Goal: Task Accomplishment & Management: Manage account settings

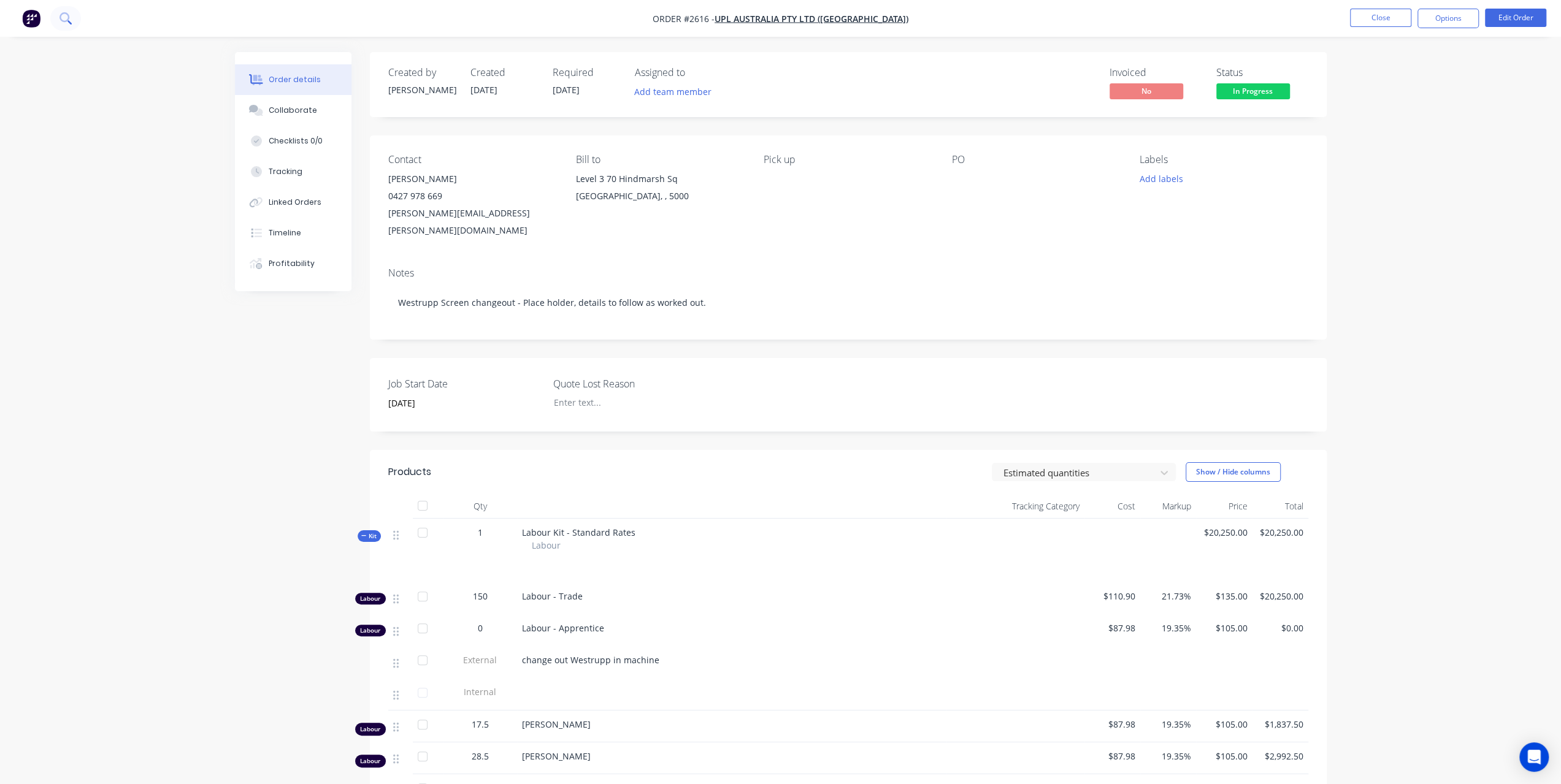
click at [76, 17] on button at bounding box center [65, 18] width 30 height 25
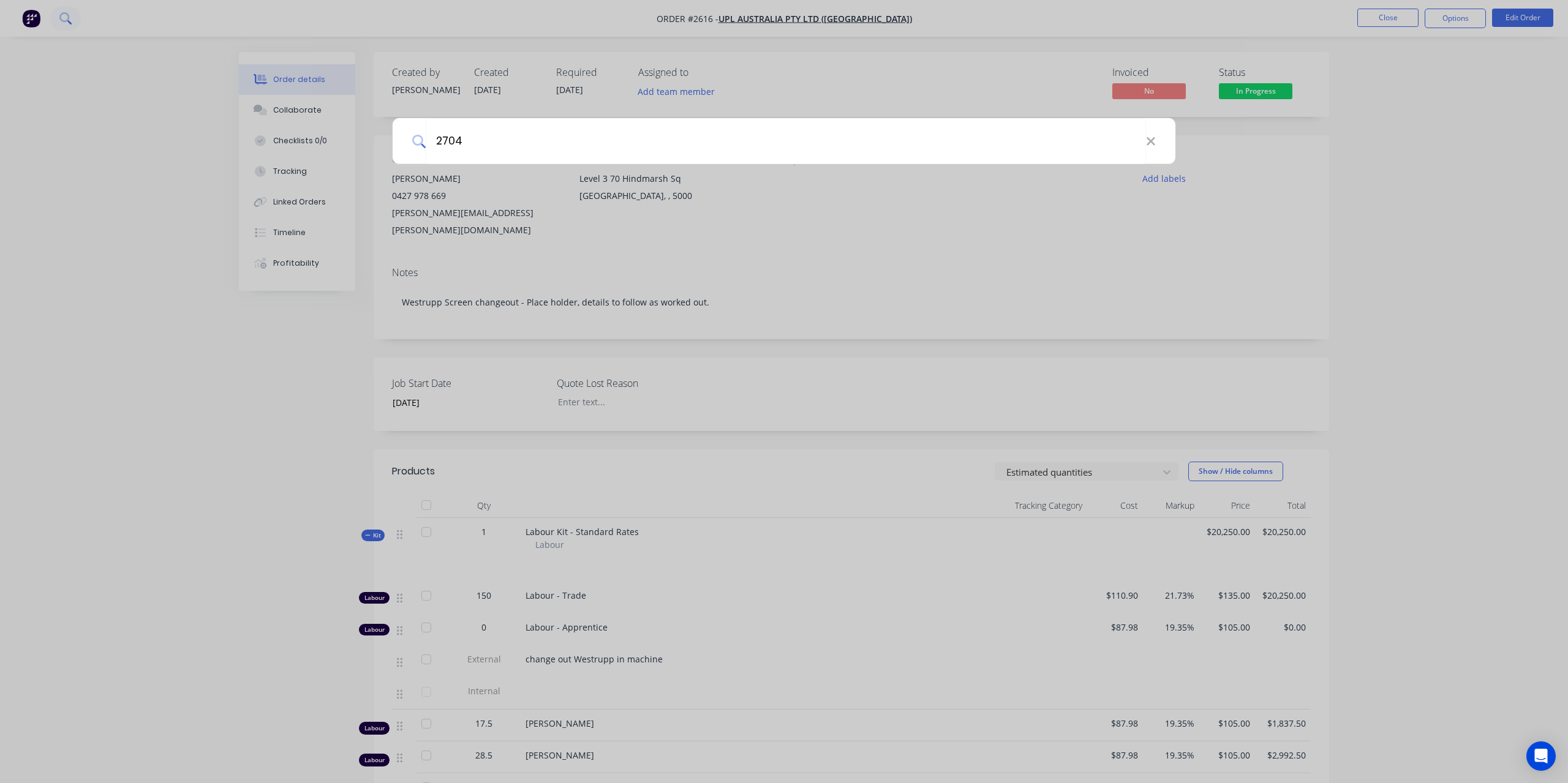
type input "2704"
click at [1153, 143] on icon at bounding box center [1151, 141] width 8 height 8
click at [1153, 146] on input at bounding box center [791, 141] width 730 height 46
click at [1558, 122] on div at bounding box center [784, 392] width 1568 height 783
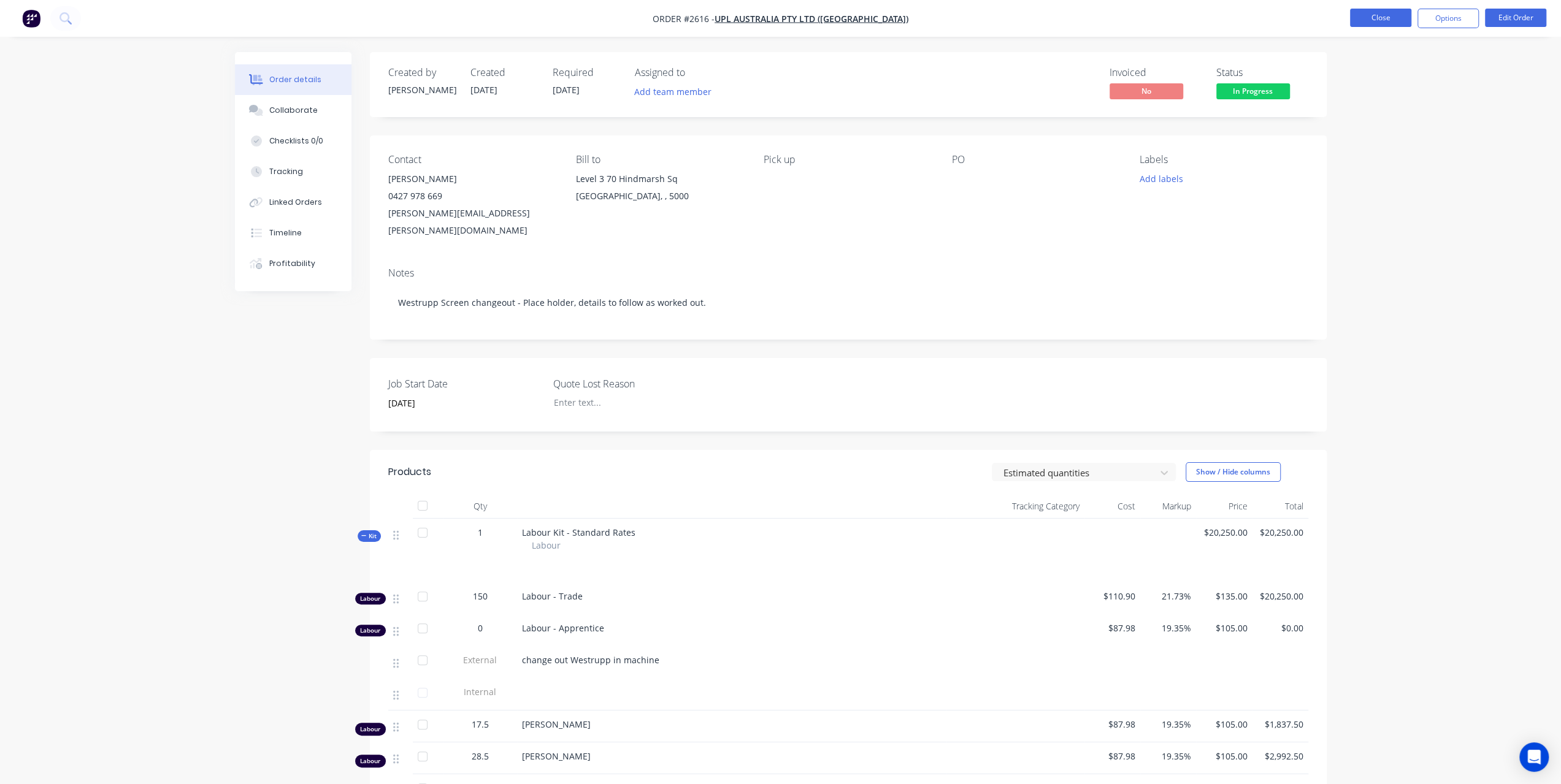
click at [1387, 17] on button "Close" at bounding box center [1380, 17] width 62 height 18
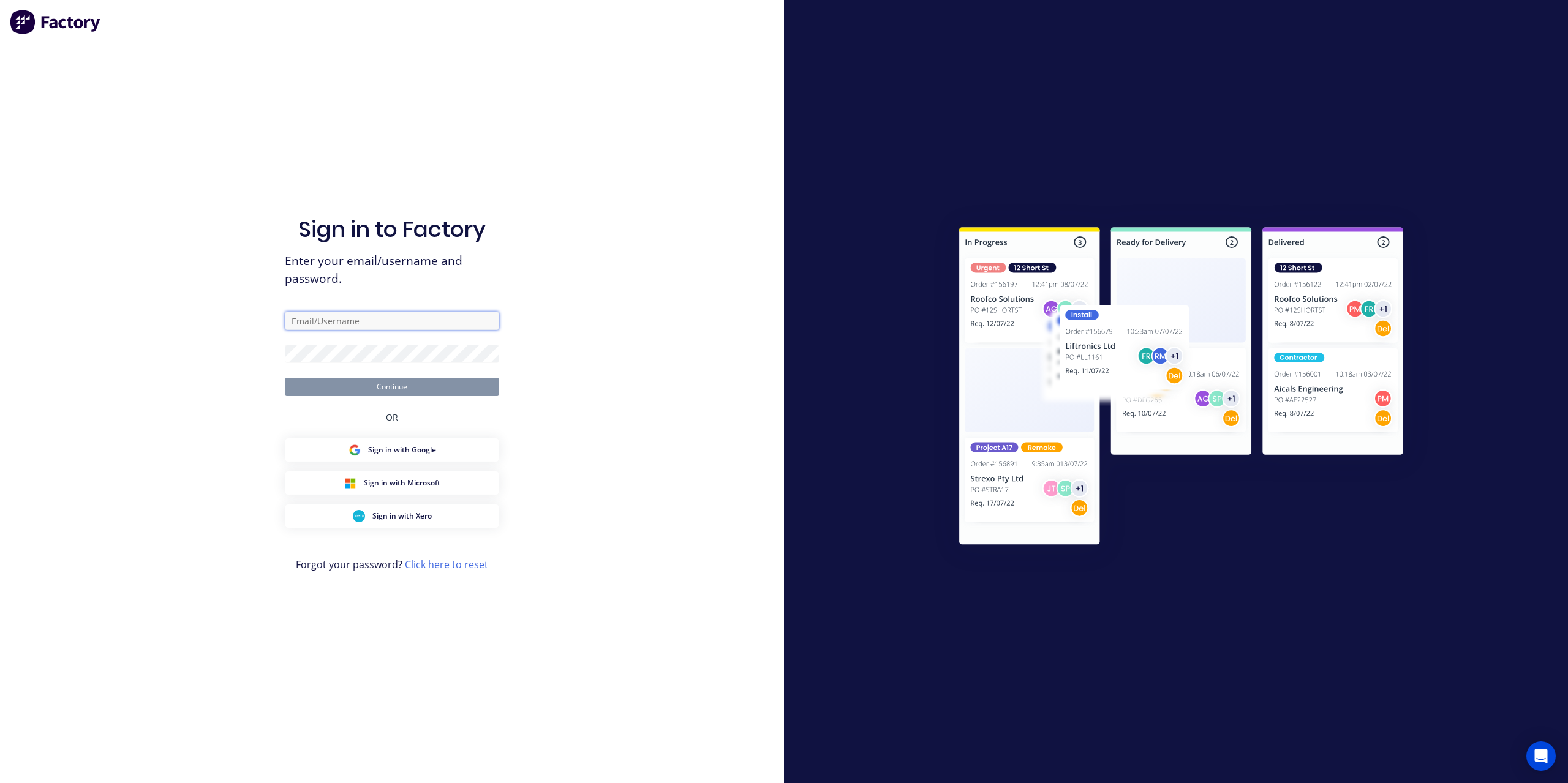
type input "admin@argoweld.com.au"
click at [398, 390] on button "Continue" at bounding box center [392, 387] width 214 height 18
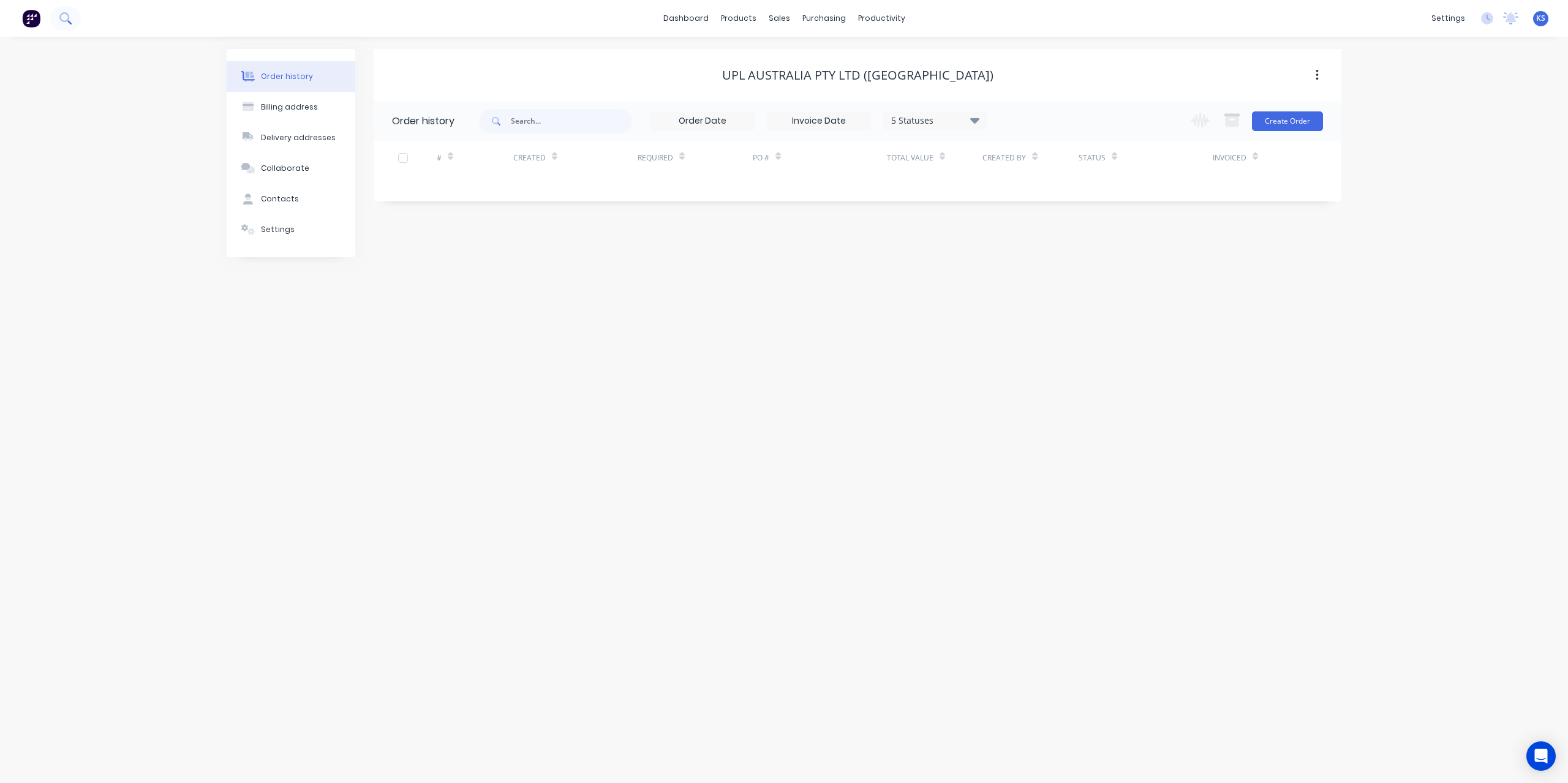
click at [65, 17] on icon at bounding box center [65, 18] width 12 height 12
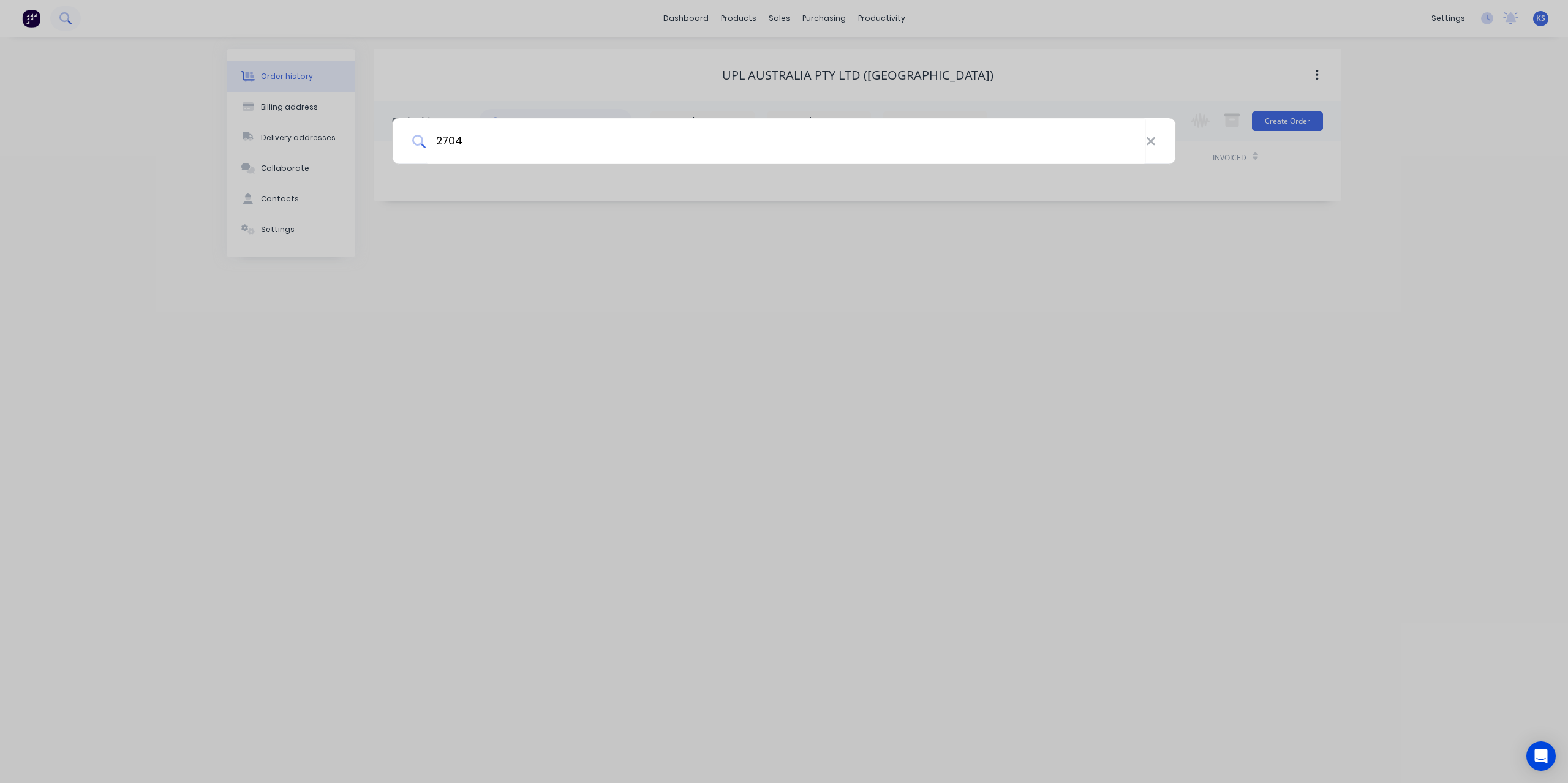
type input "2704"
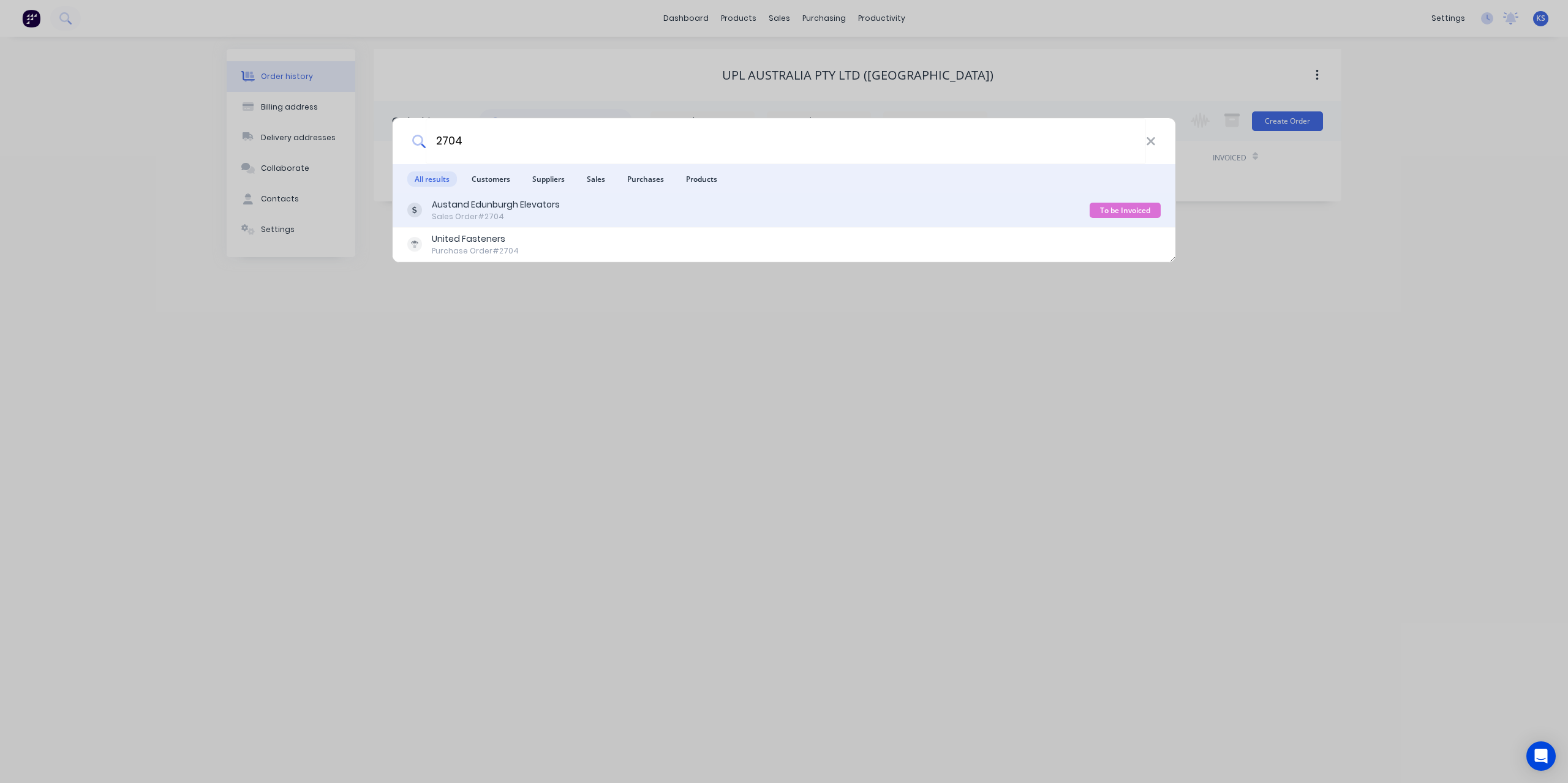
click at [509, 217] on div "Sales Order #2704" at bounding box center [496, 217] width 128 height 11
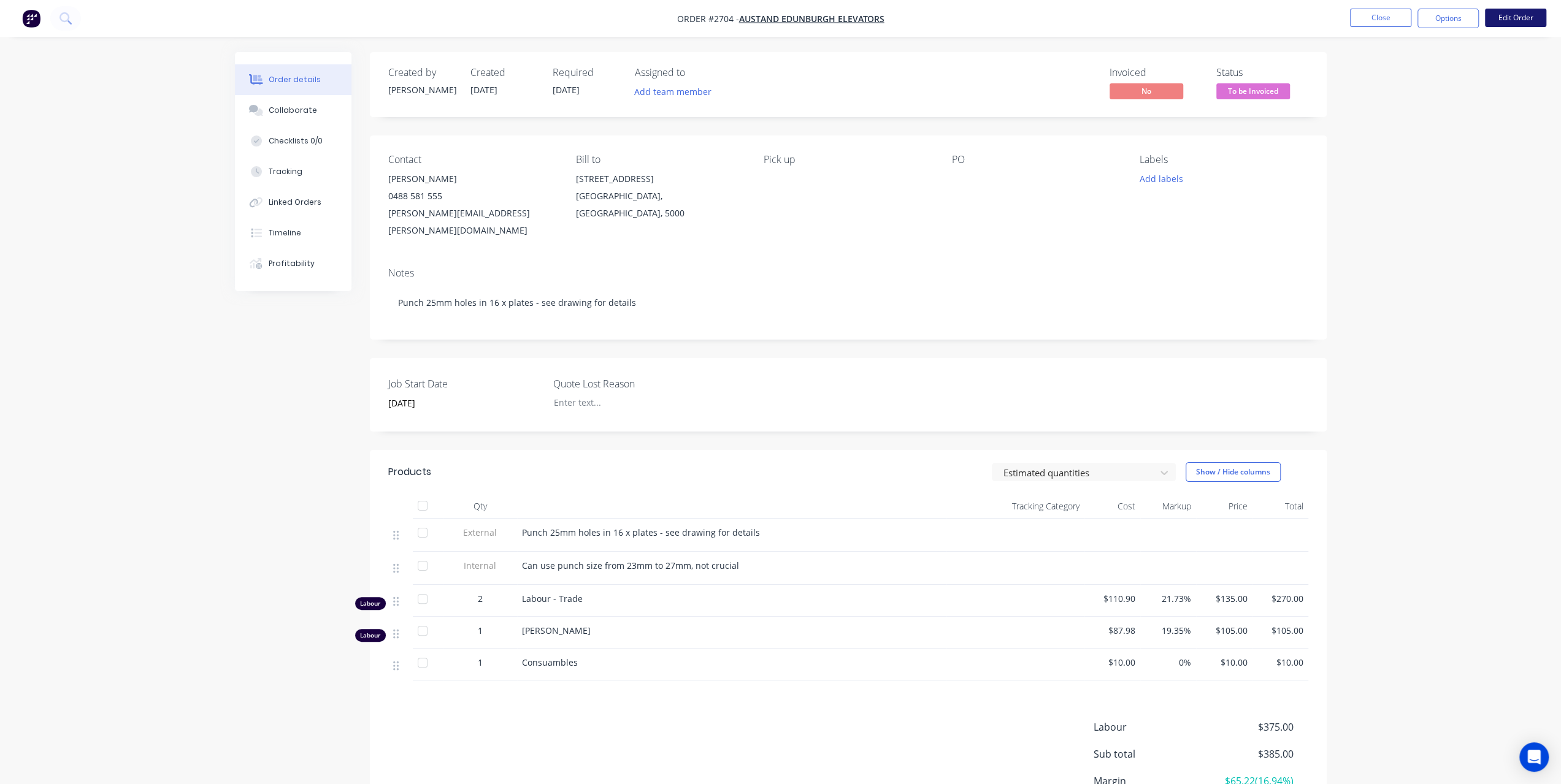
click at [1518, 24] on button "Edit Order" at bounding box center [1515, 17] width 62 height 18
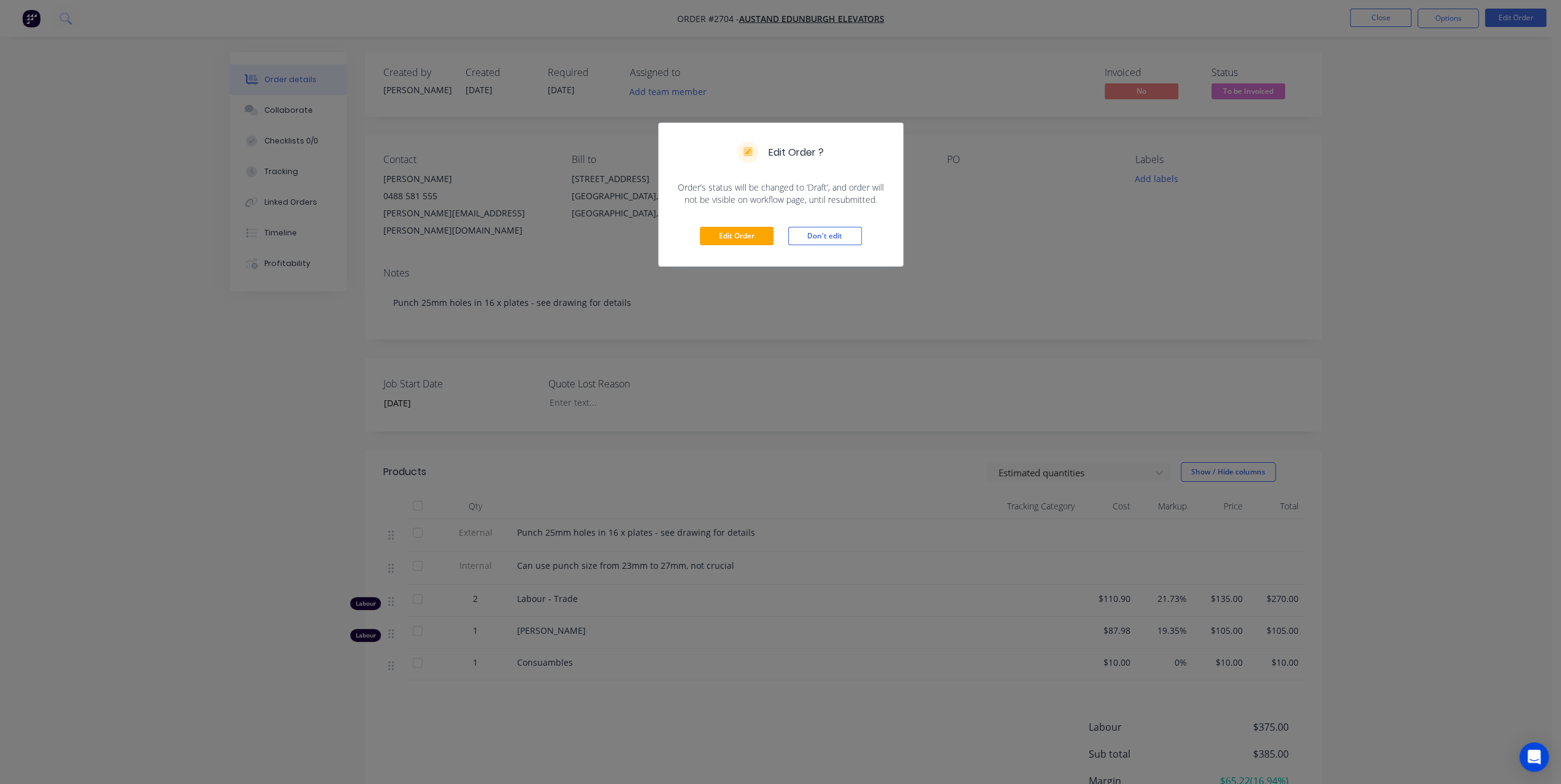
click at [742, 222] on div "Edit Order Don't edit" at bounding box center [780, 236] width 244 height 60
click at [741, 226] on div "Edit Order Don't edit" at bounding box center [780, 236] width 244 height 60
click at [748, 227] on button "Edit Order" at bounding box center [737, 236] width 74 height 18
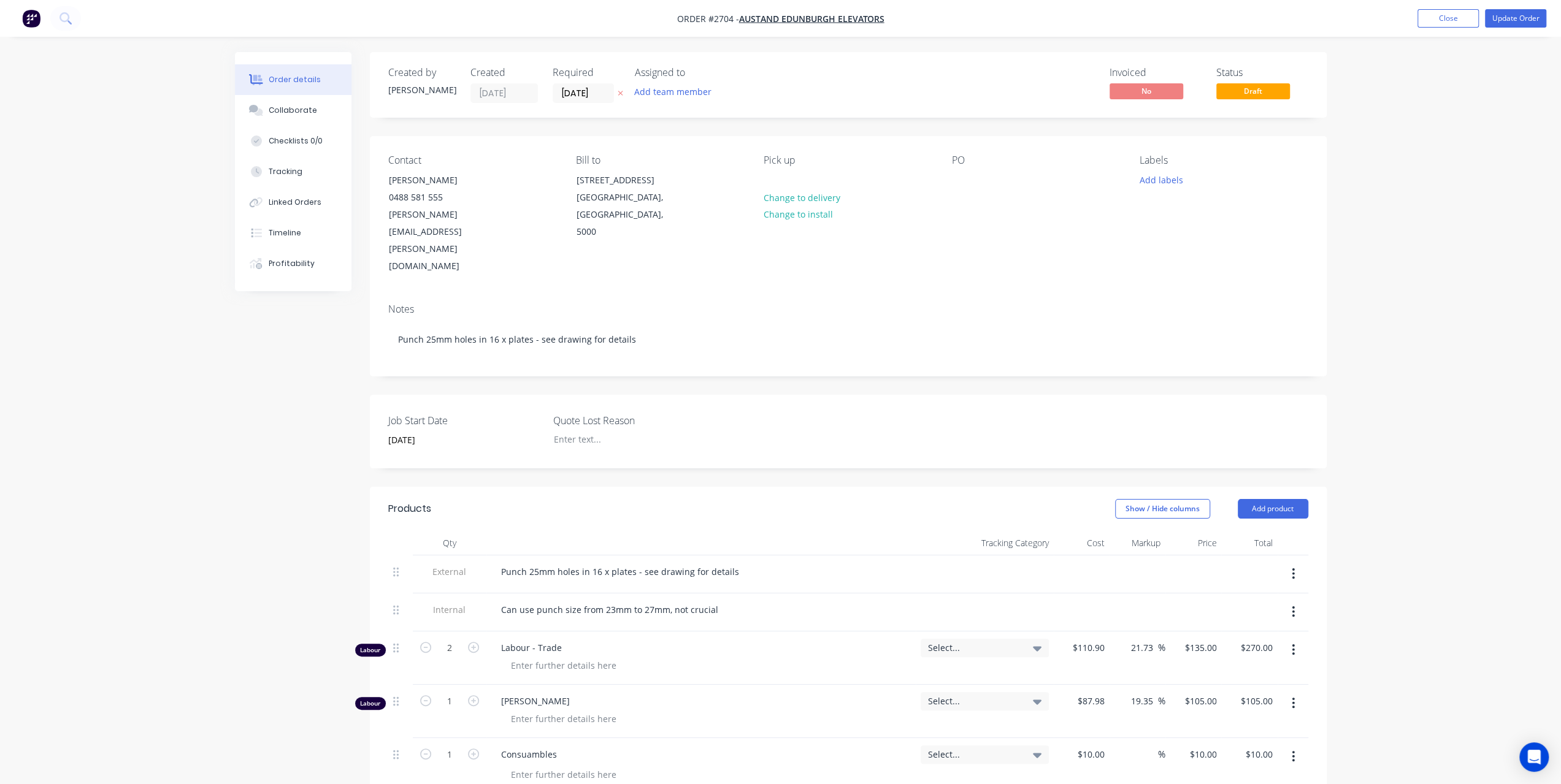
click at [1296, 693] on button "button" at bounding box center [1293, 704] width 29 height 22
click at [1516, 22] on button "Update Order" at bounding box center [1515, 18] width 62 height 18
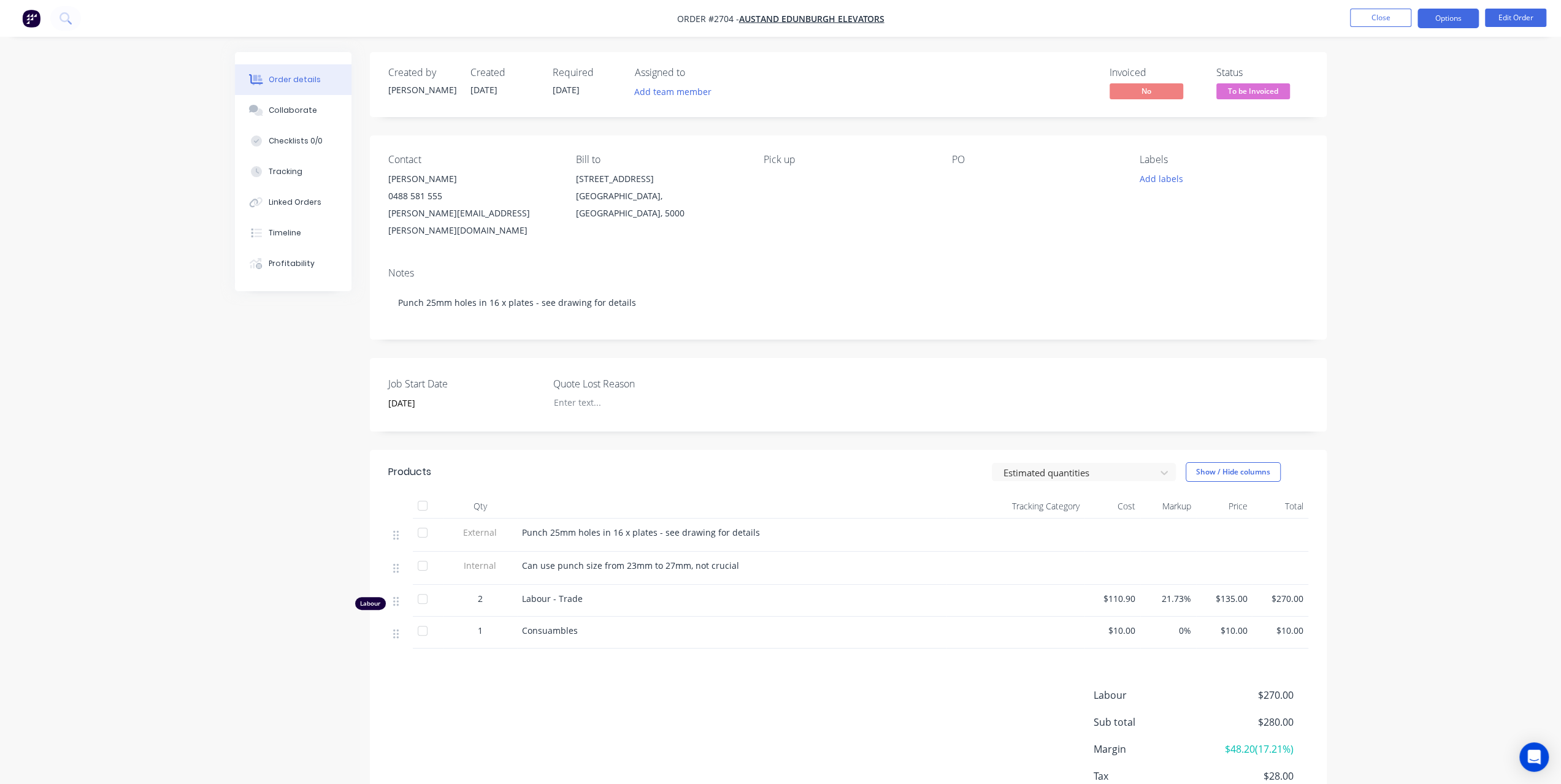
click at [1453, 22] on button "Options" at bounding box center [1448, 18] width 62 height 19
click at [1391, 69] on div "Invoice" at bounding box center [1411, 74] width 113 height 17
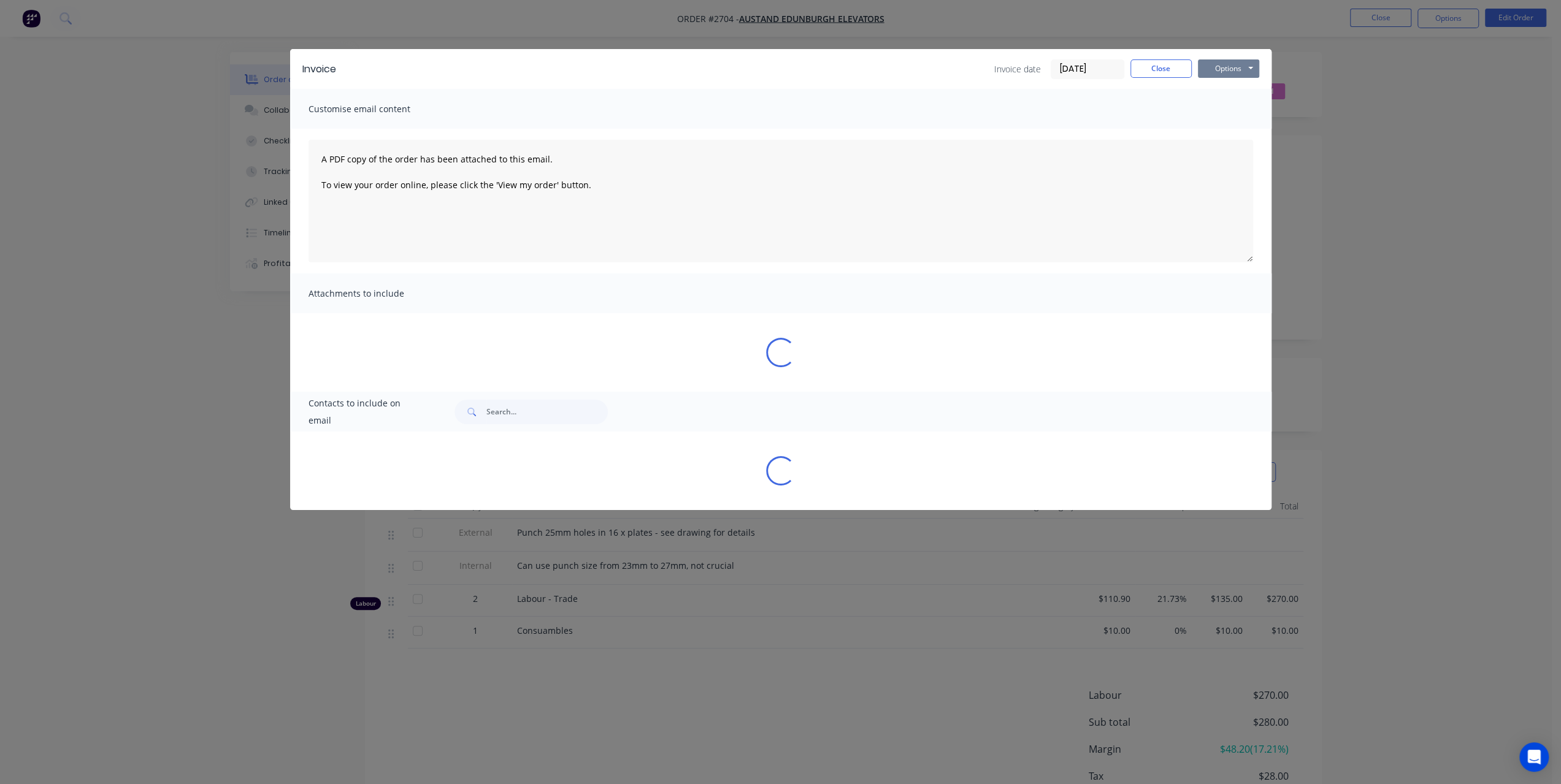
click at [1215, 63] on button "Options" at bounding box center [1228, 69] width 62 height 18
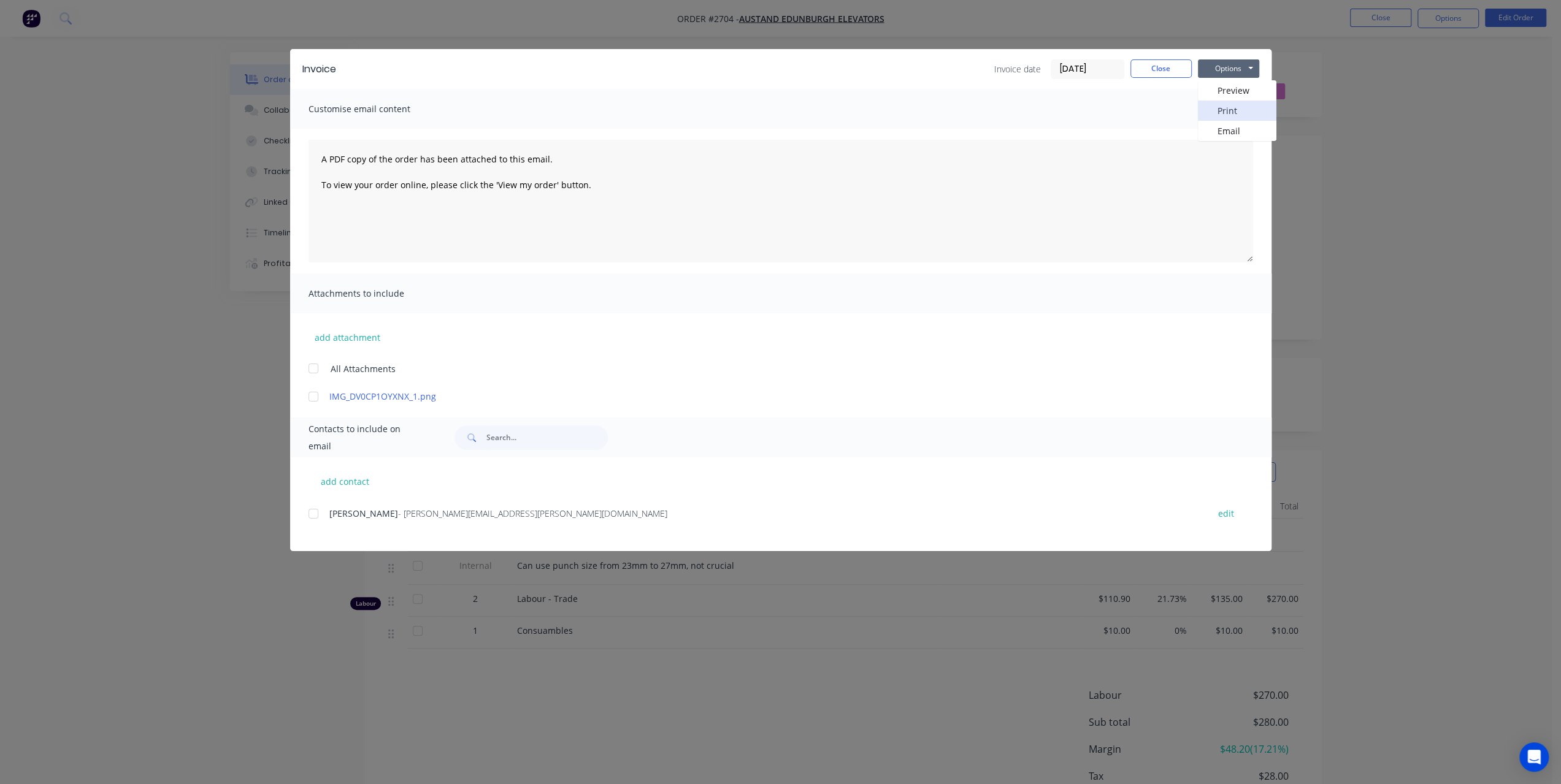
click at [1210, 108] on button "Print" at bounding box center [1236, 110] width 78 height 20
click at [1171, 68] on button "Close" at bounding box center [1161, 69] width 62 height 18
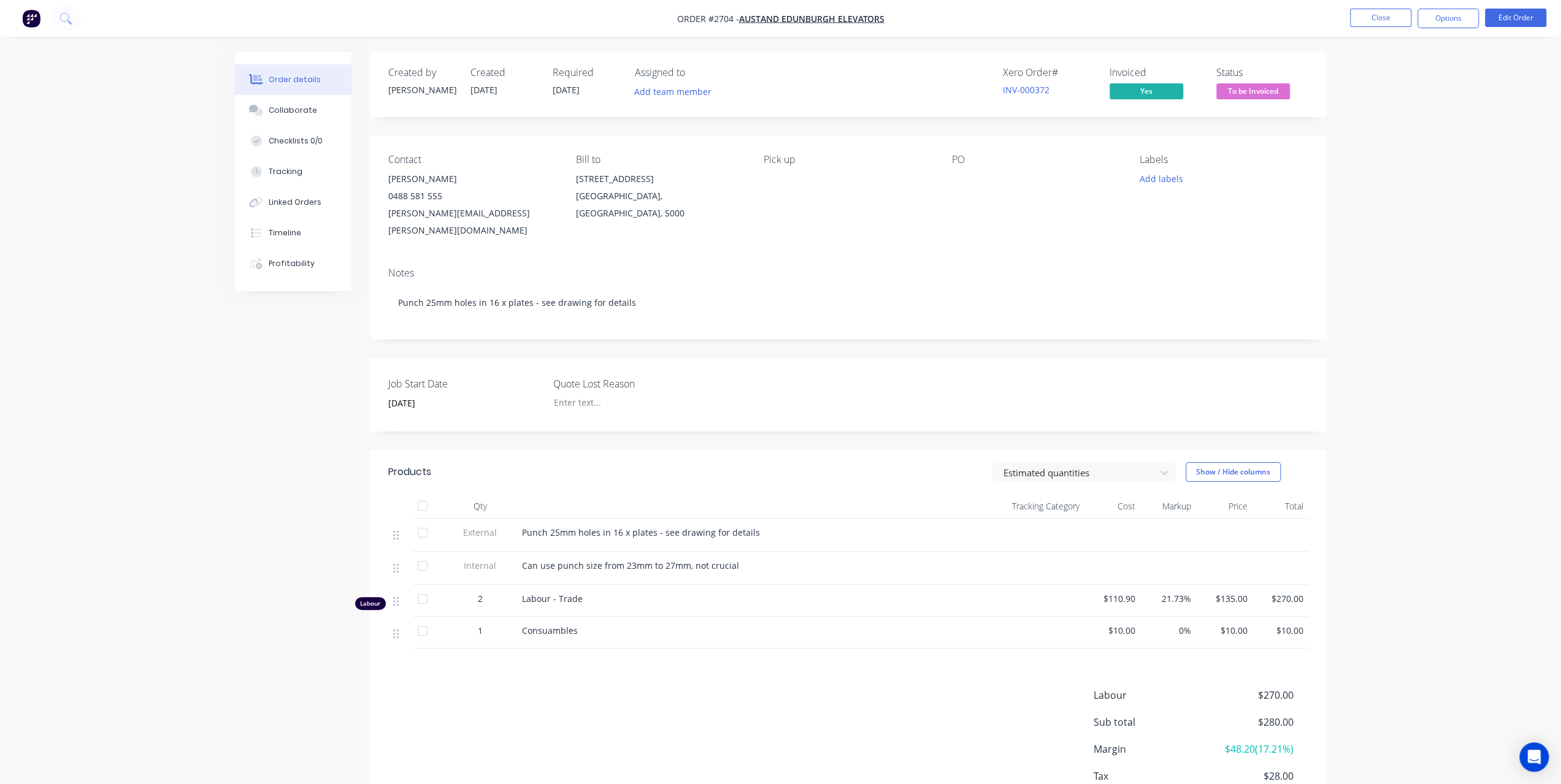
click at [80, 24] on nav "Order #2704 - Austand Edunburgh Elevators Close Options Edit Order" at bounding box center [780, 18] width 1561 height 37
click at [73, 23] on button at bounding box center [65, 18] width 30 height 25
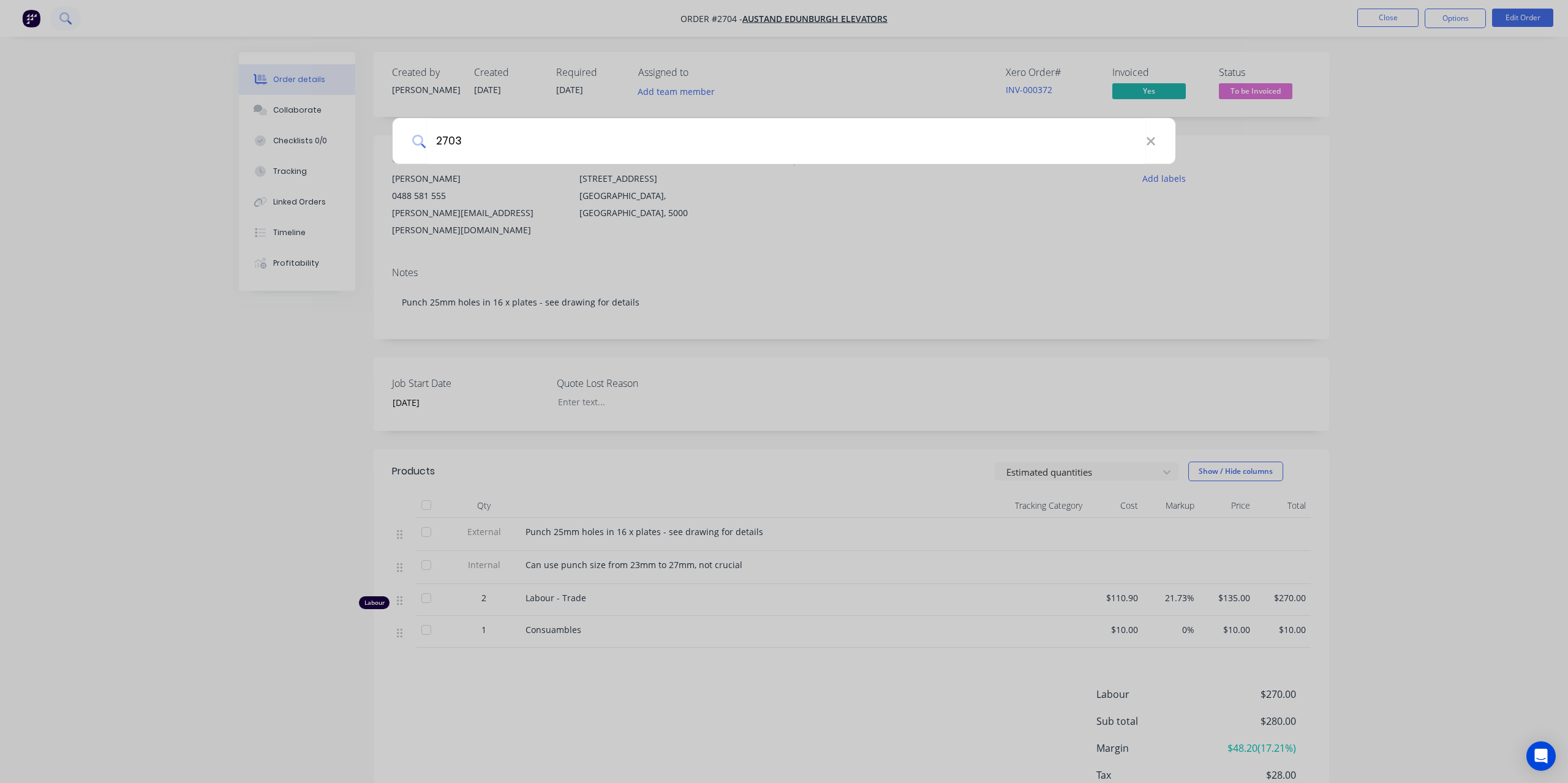
type input "2703"
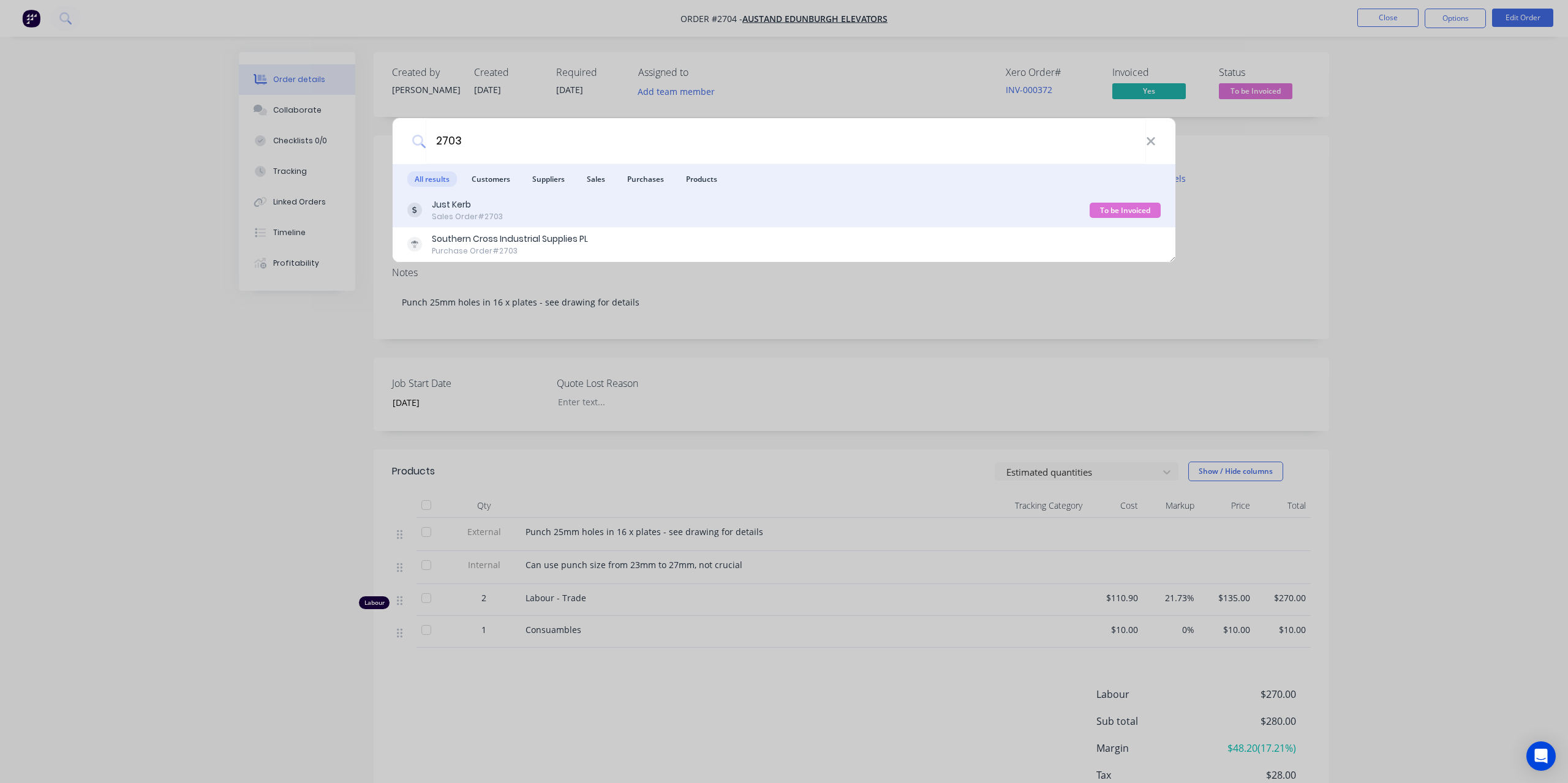
click at [476, 220] on div "Sales Order #2703" at bounding box center [467, 217] width 71 height 11
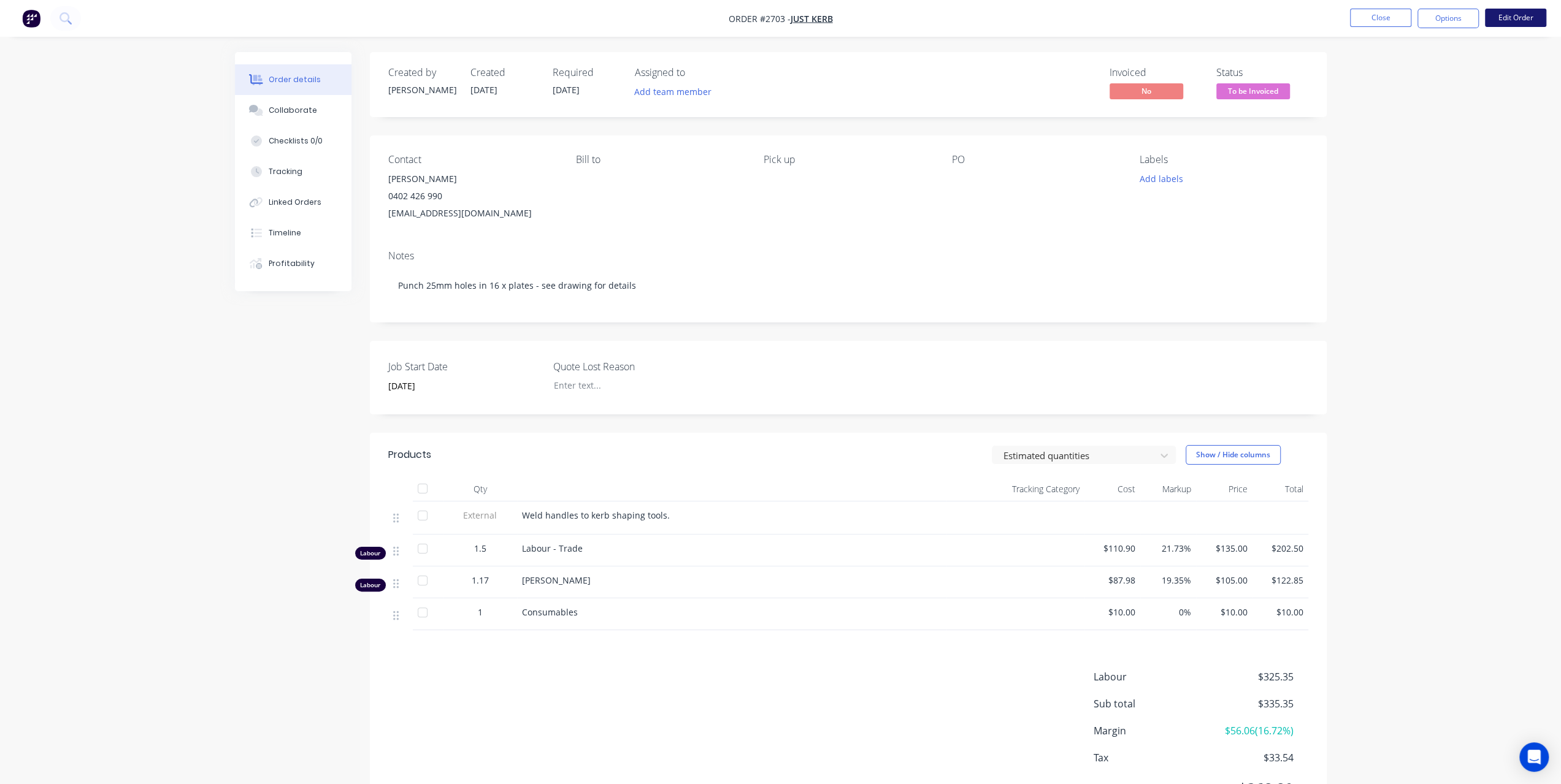
click at [1525, 17] on button "Edit Order" at bounding box center [1515, 17] width 62 height 18
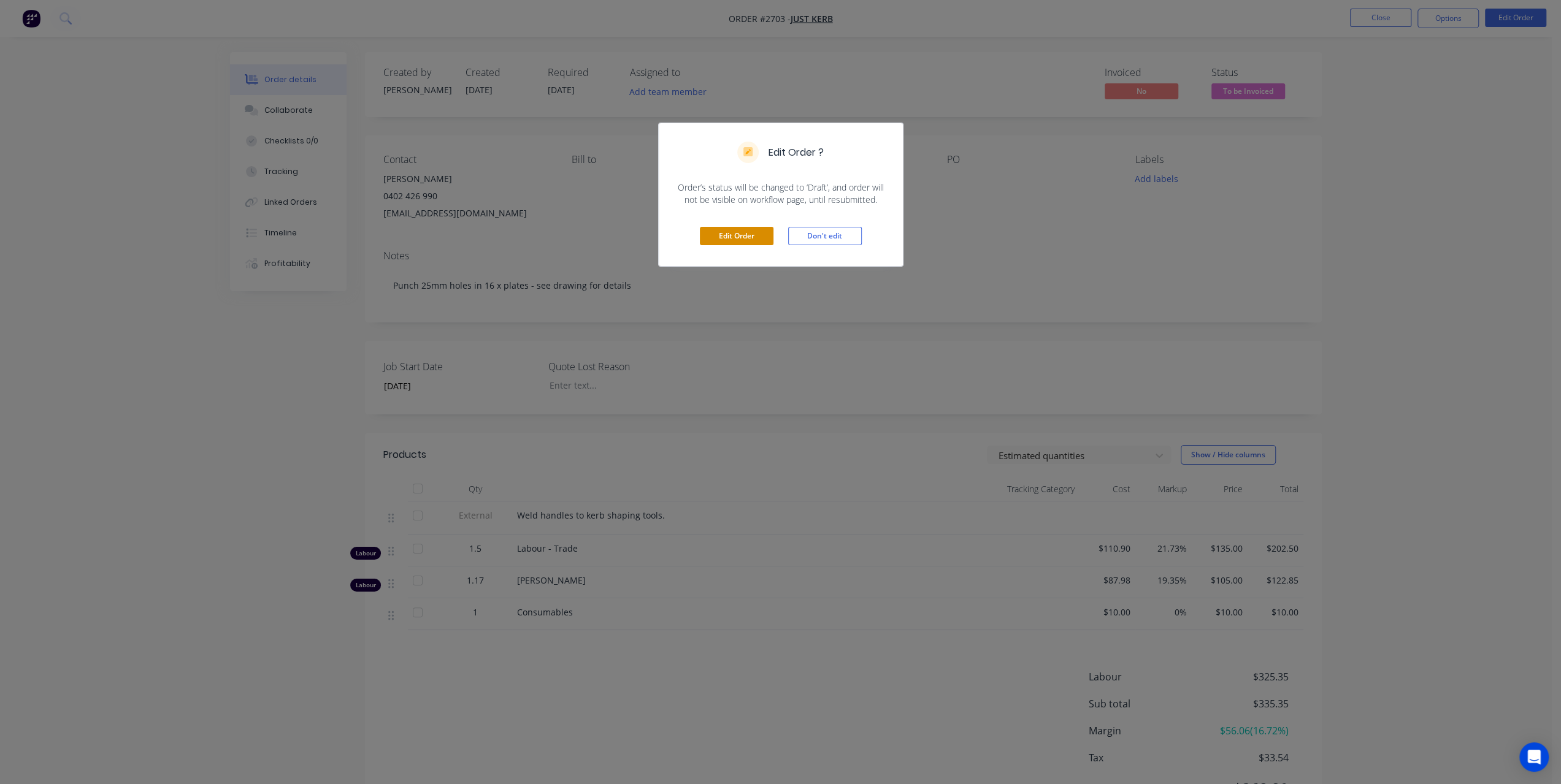
click at [741, 230] on button "Edit Order" at bounding box center [737, 236] width 74 height 18
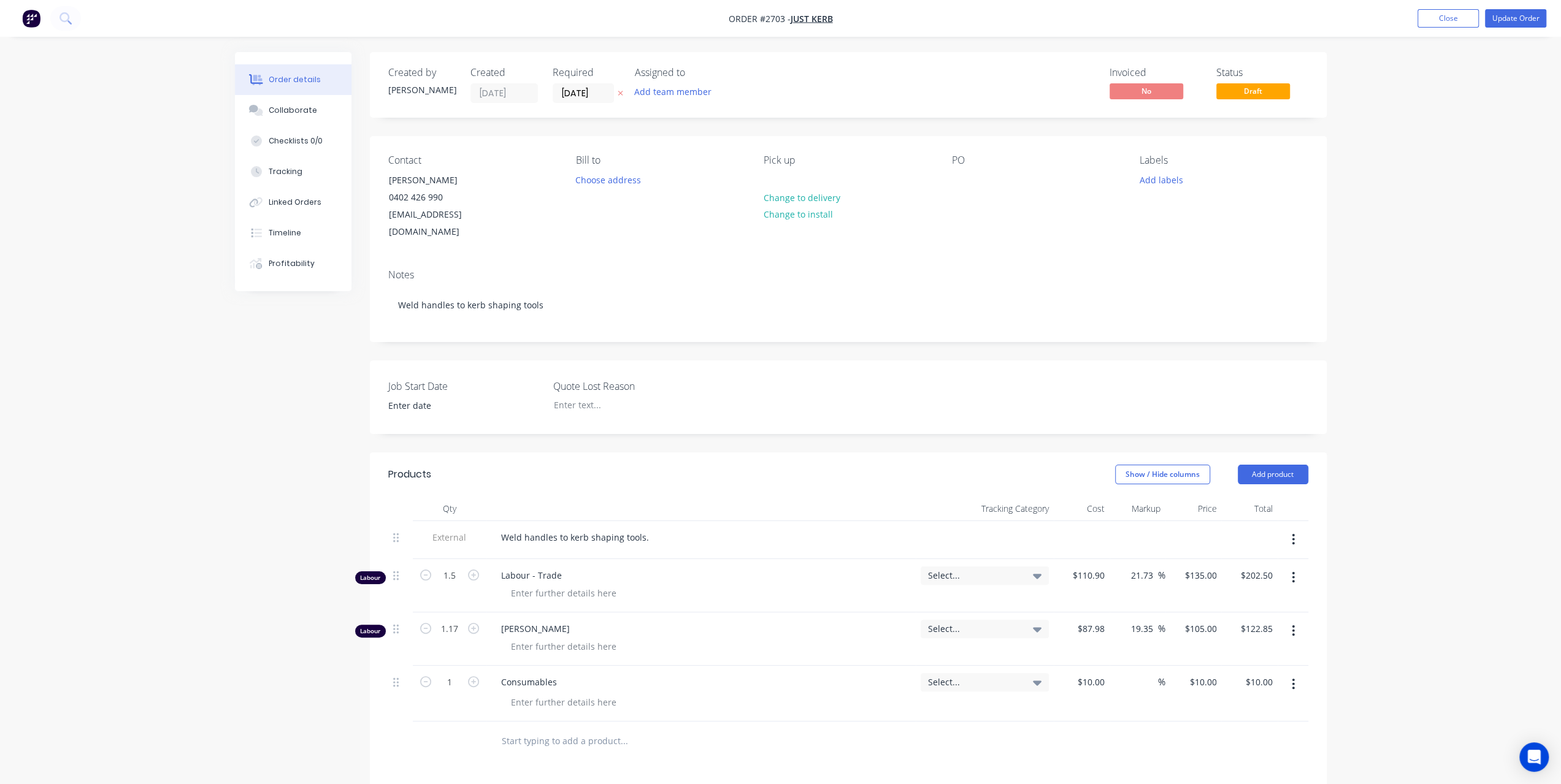
click at [1293, 625] on icon "button" at bounding box center [1293, 630] width 3 height 11
click at [1227, 728] on div "Delete" at bounding box center [1250, 736] width 95 height 17
click at [1521, 15] on button "Update Order" at bounding box center [1515, 18] width 62 height 18
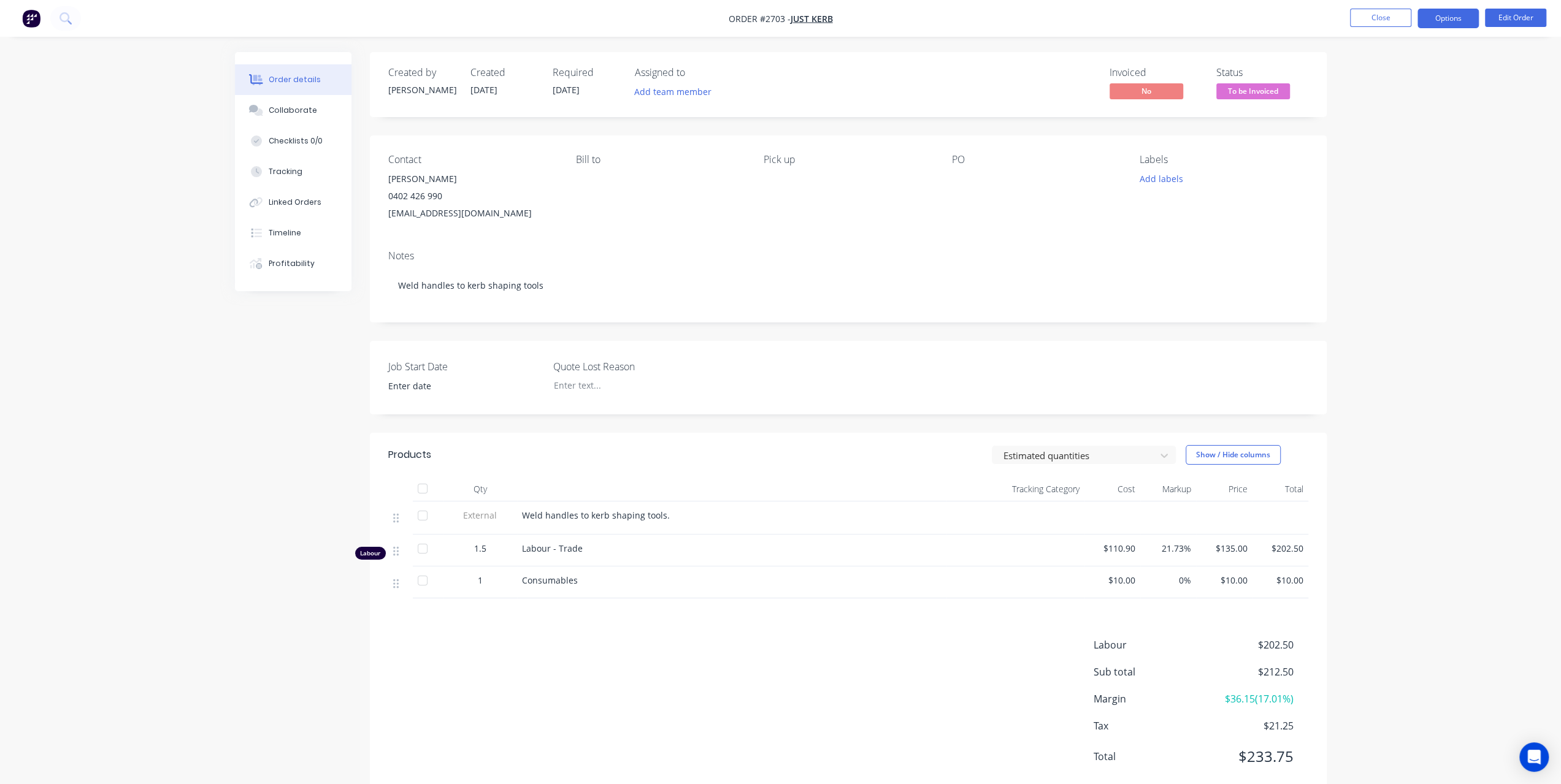
click at [1445, 19] on button "Options" at bounding box center [1448, 18] width 62 height 19
click at [1403, 78] on div "Invoice" at bounding box center [1411, 74] width 113 height 17
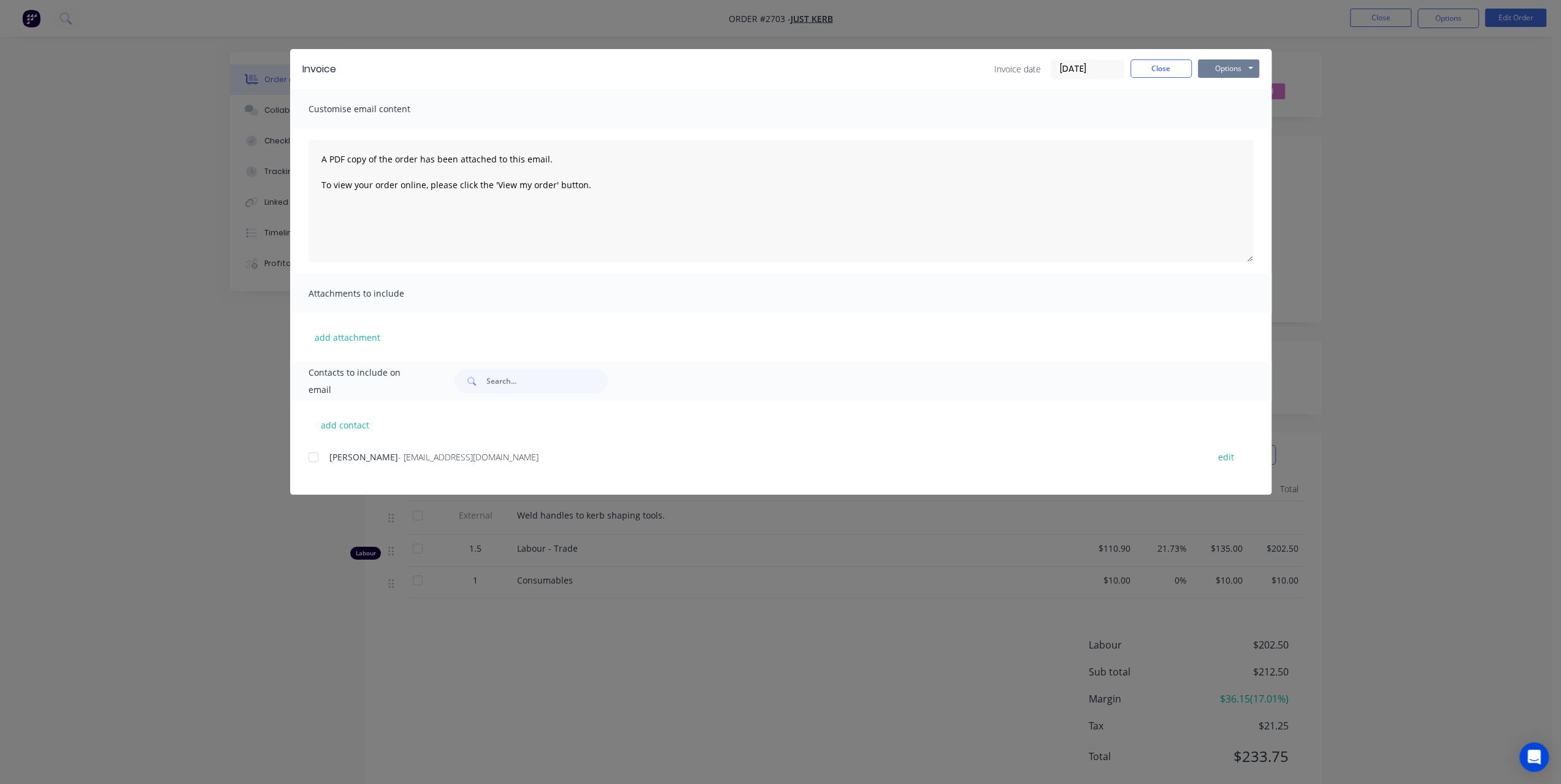
click at [1229, 65] on button "Options" at bounding box center [1228, 69] width 62 height 18
click at [1208, 110] on button "Print" at bounding box center [1236, 110] width 78 height 20
click at [1143, 76] on button "Close" at bounding box center [1161, 69] width 62 height 18
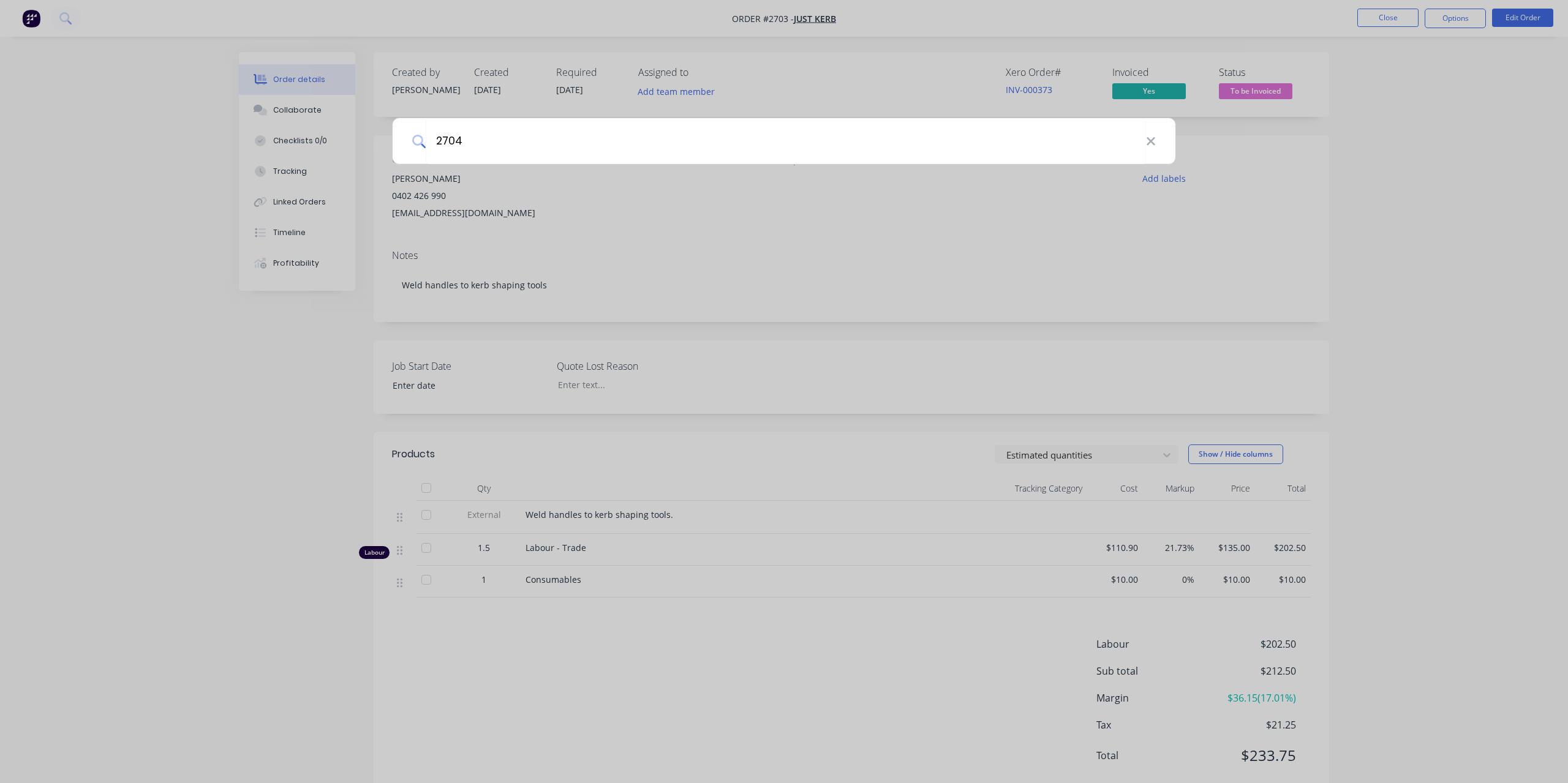
type input "2704"
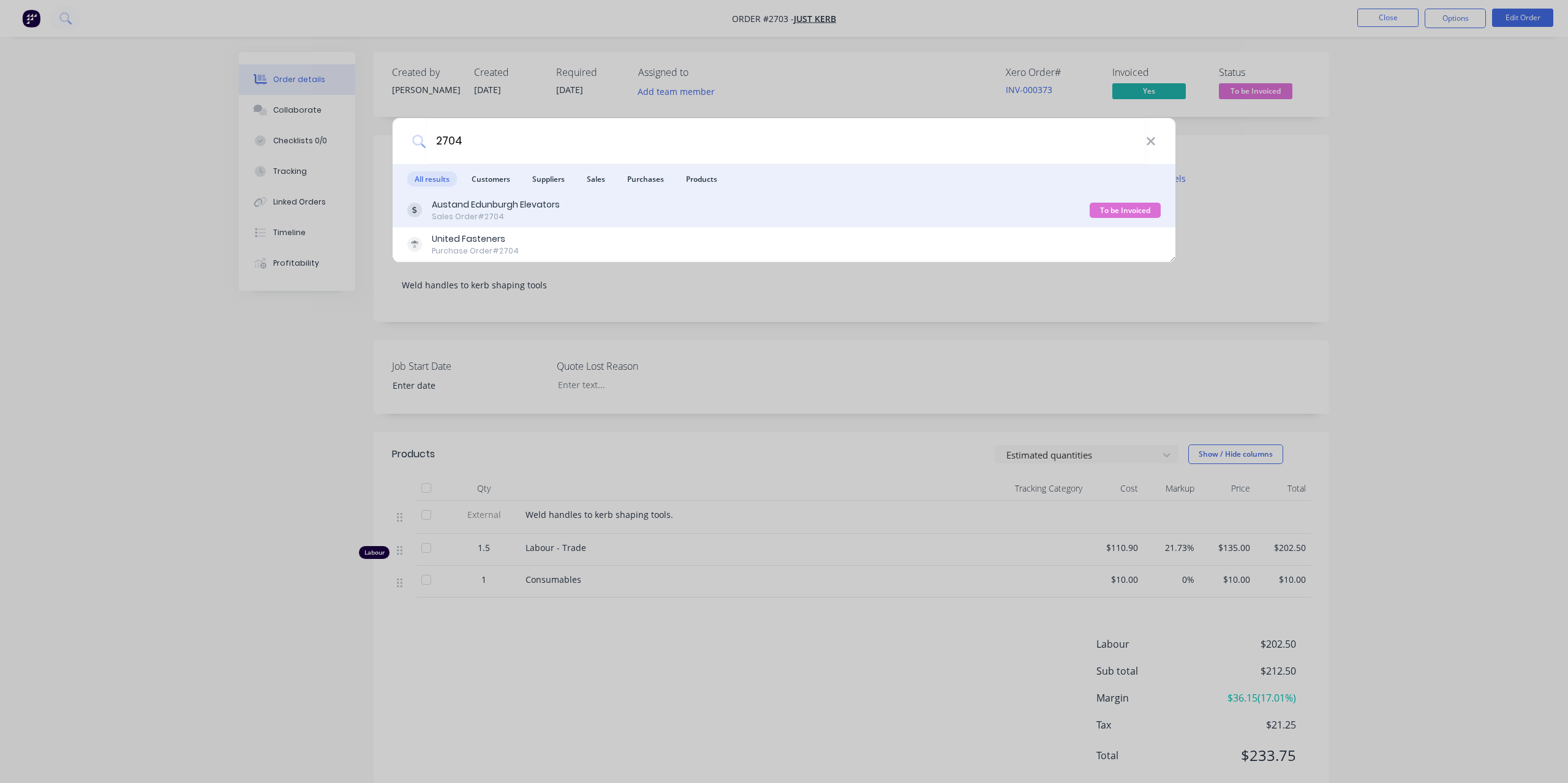
click at [477, 212] on div "Sales Order #2704" at bounding box center [496, 217] width 128 height 11
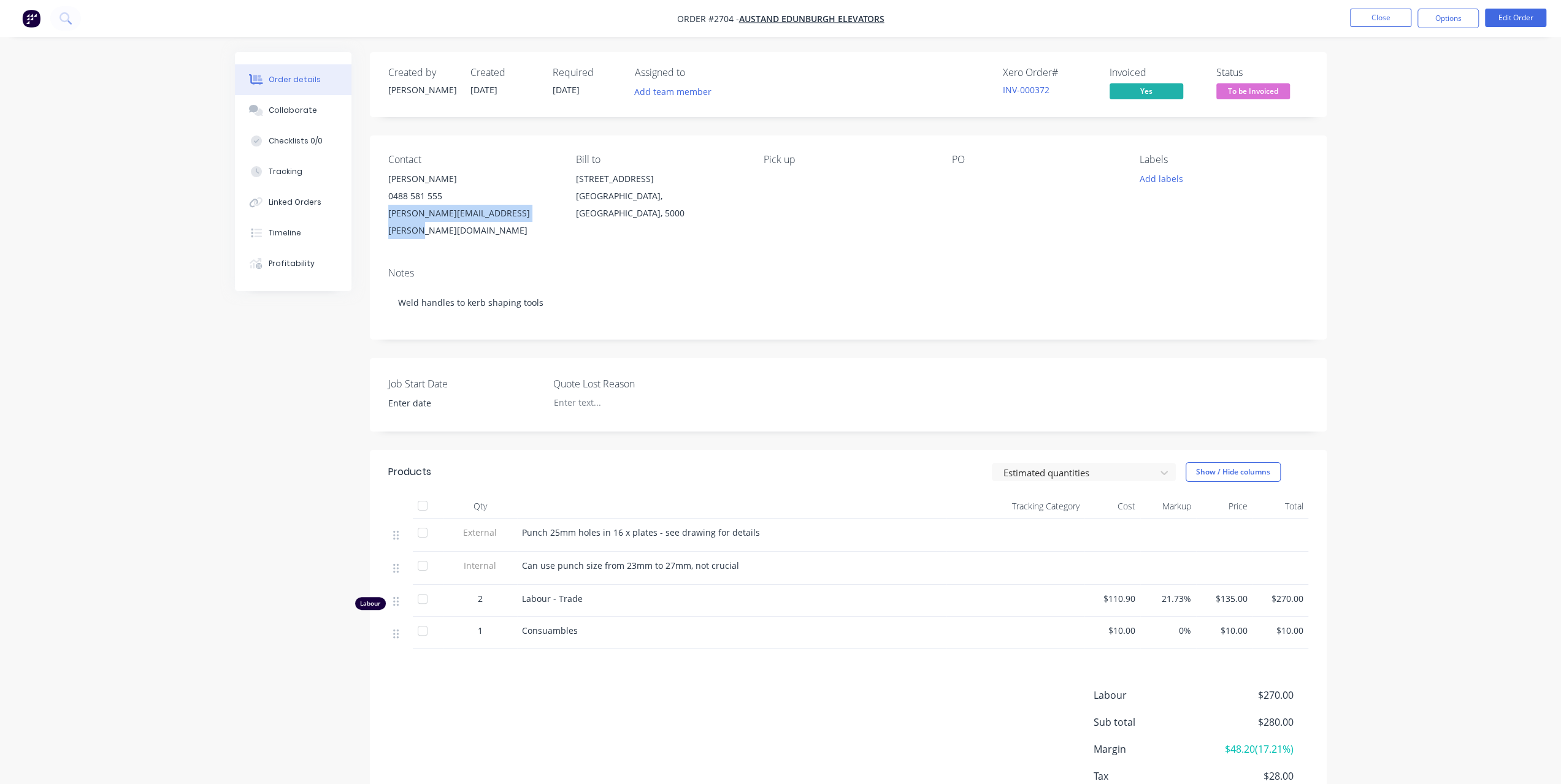
drag, startPoint x: 544, startPoint y: 216, endPoint x: 386, endPoint y: 216, distance: 158.0
click at [386, 216] on div "Contact [PERSON_NAME] [PHONE_NUMBER] [PERSON_NAME][EMAIL_ADDRESS][PERSON_NAME][…" at bounding box center [848, 196] width 956 height 122
copy div "[PERSON_NAME][EMAIL_ADDRESS][PERSON_NAME][DOMAIN_NAME]"
click at [1264, 96] on span "To be Invoiced" at bounding box center [1253, 91] width 74 height 16
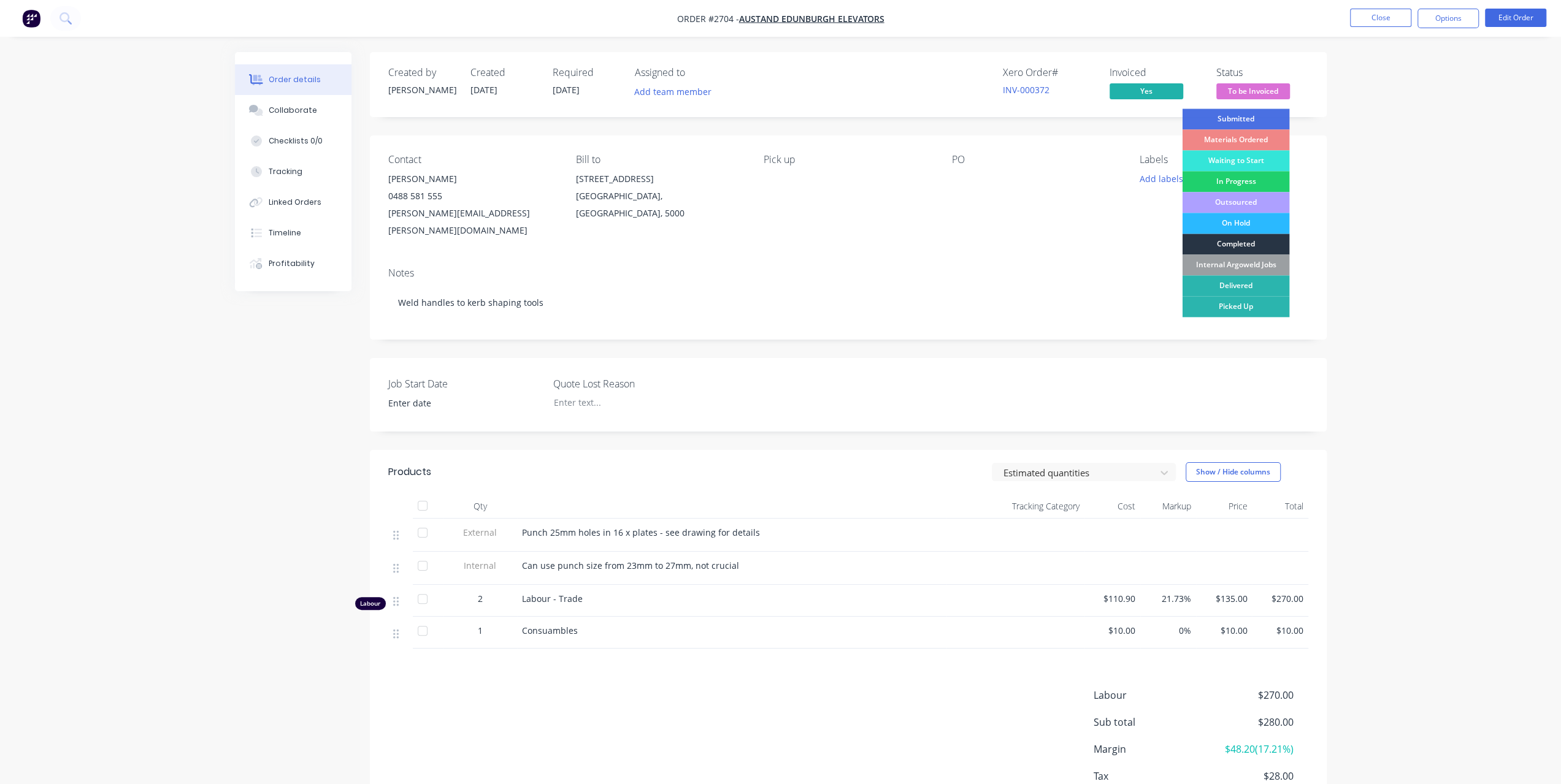
click at [1234, 239] on div "Completed" at bounding box center [1236, 244] width 108 height 21
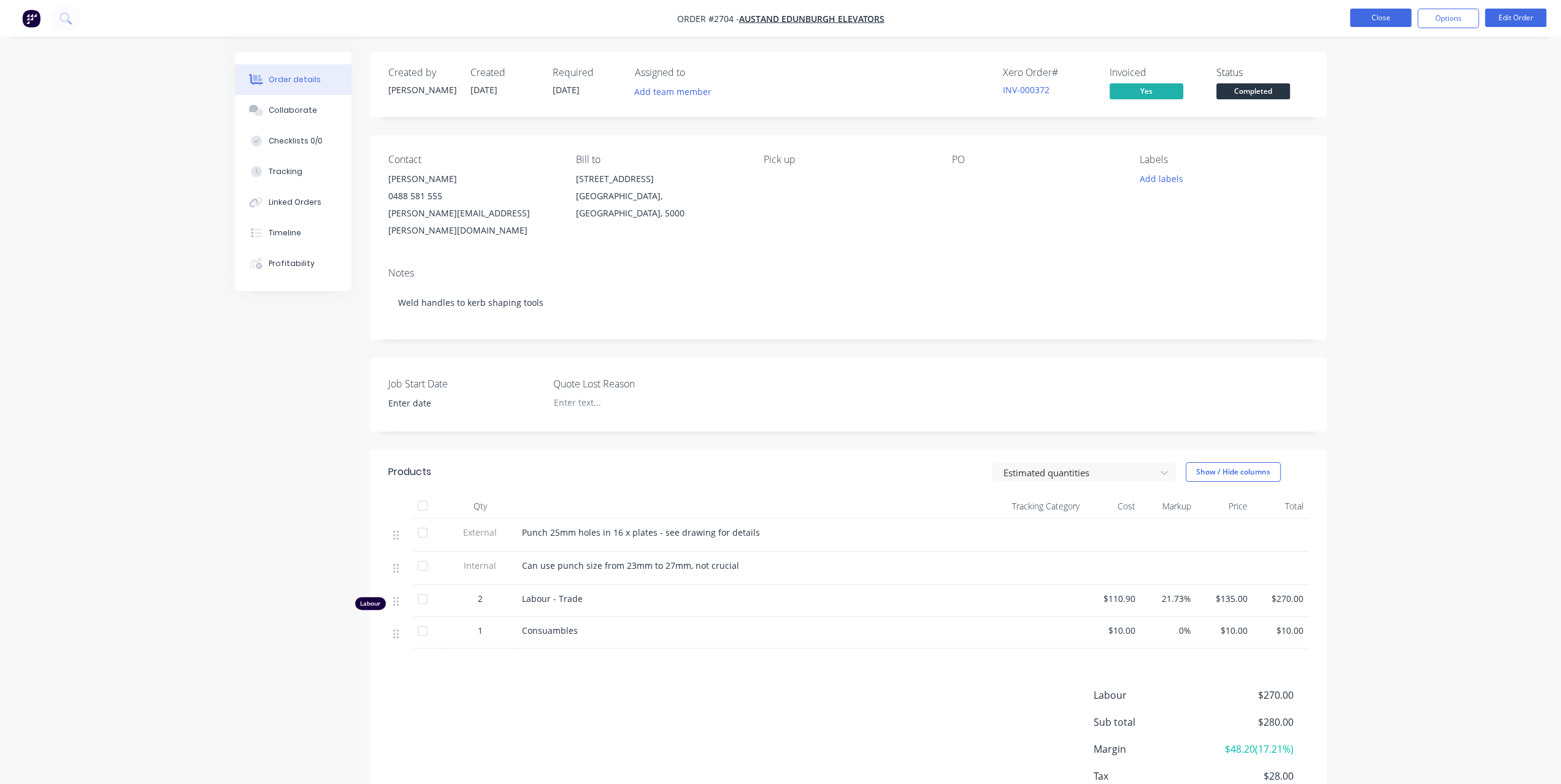
click at [1366, 19] on button "Close" at bounding box center [1380, 17] width 62 height 18
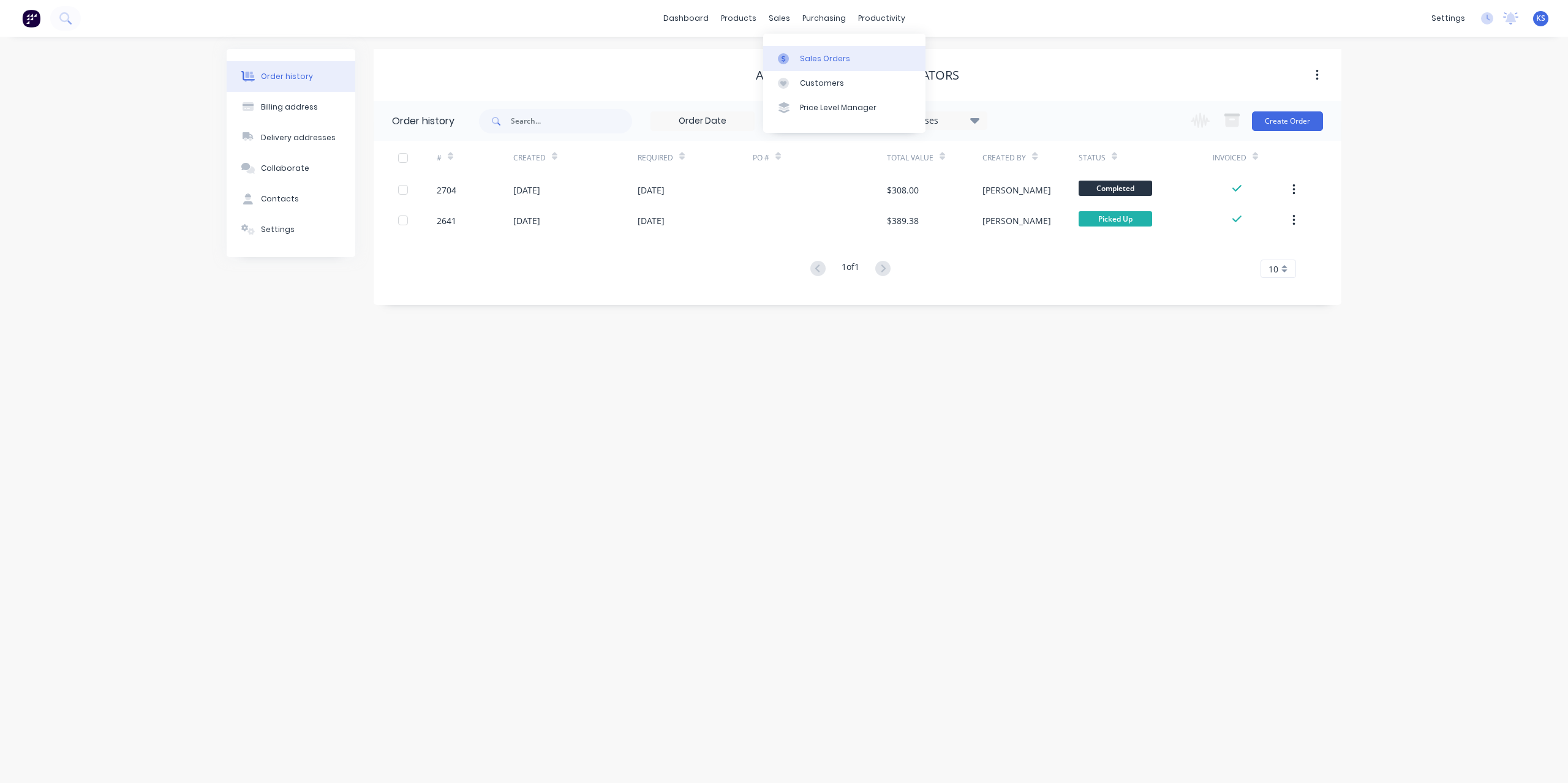
click at [806, 63] on div "Sales Orders" at bounding box center [825, 58] width 50 height 11
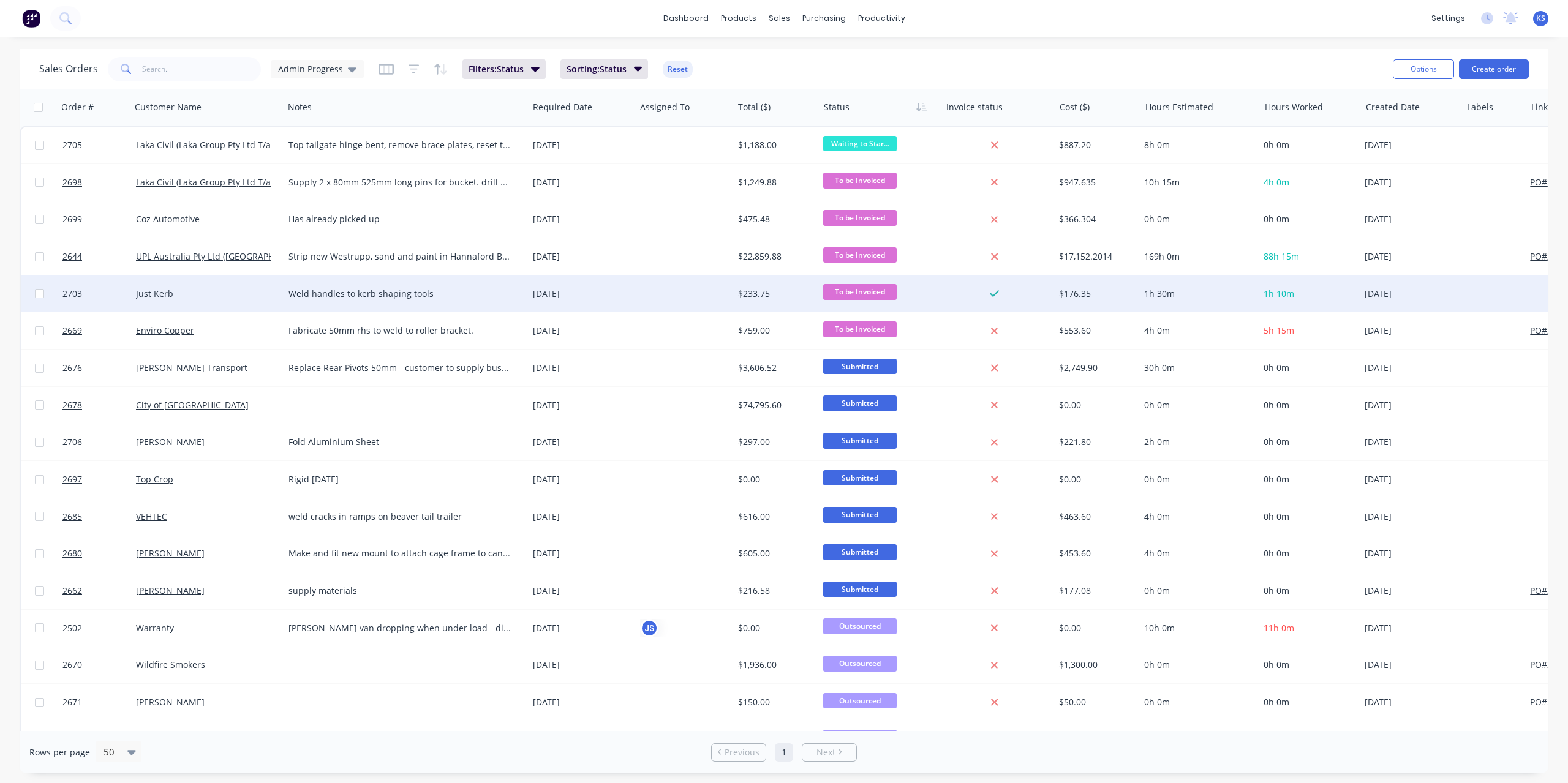
click at [159, 286] on div "Just Kerb" at bounding box center [208, 294] width 153 height 37
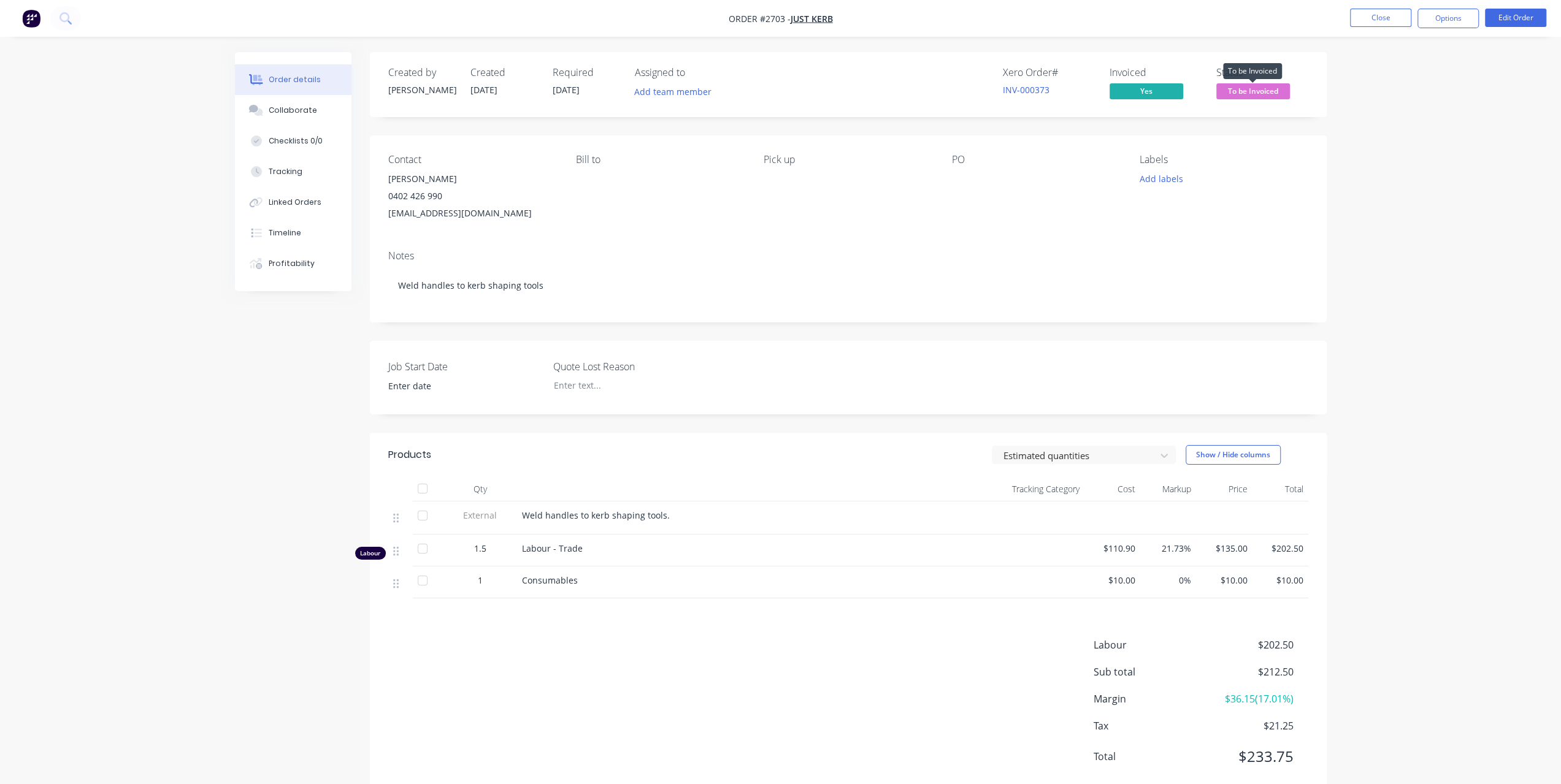
click at [1256, 89] on span "To be Invoiced" at bounding box center [1253, 91] width 74 height 16
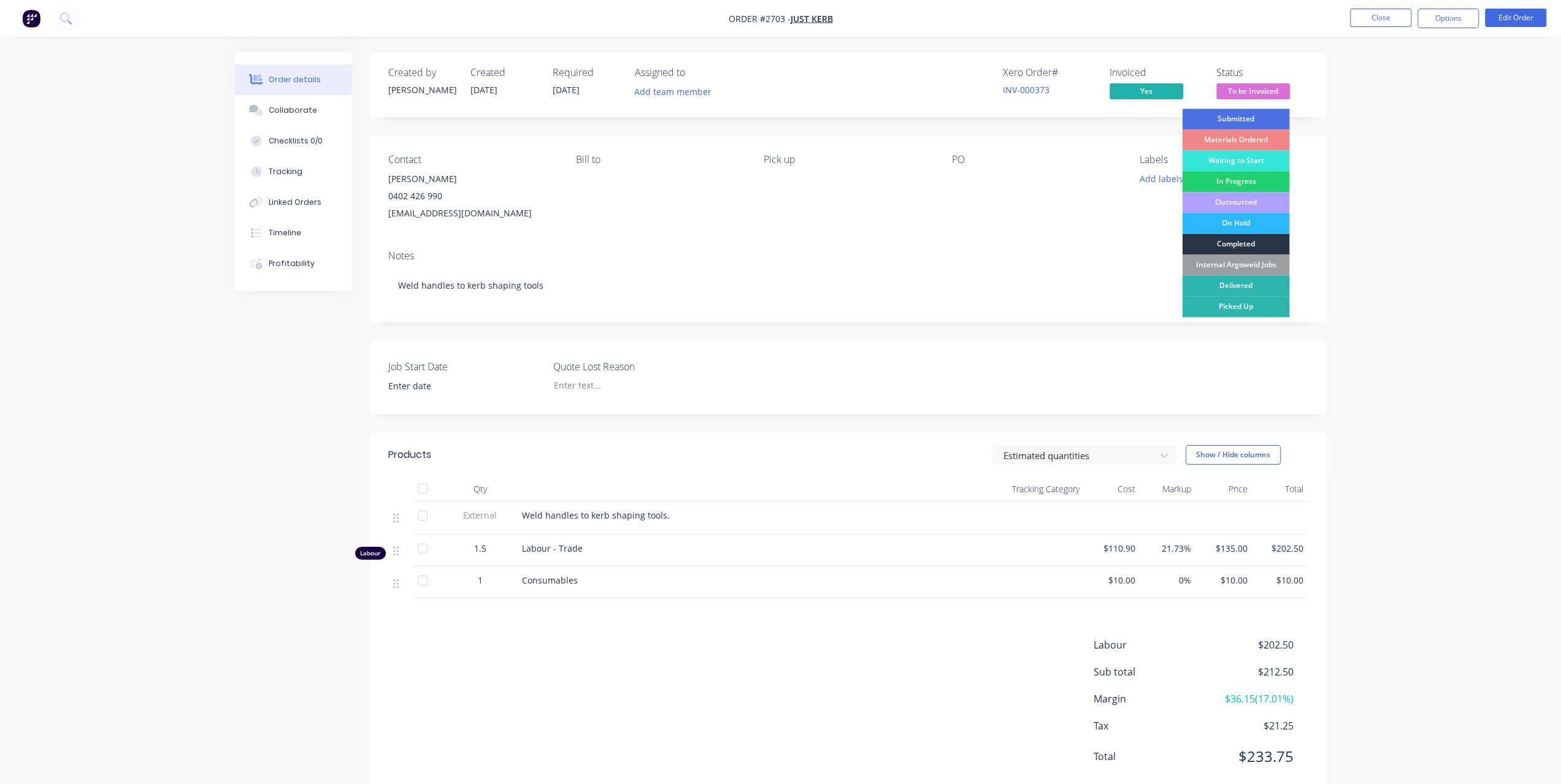
click at [1238, 242] on div "Completed" at bounding box center [1236, 244] width 108 height 21
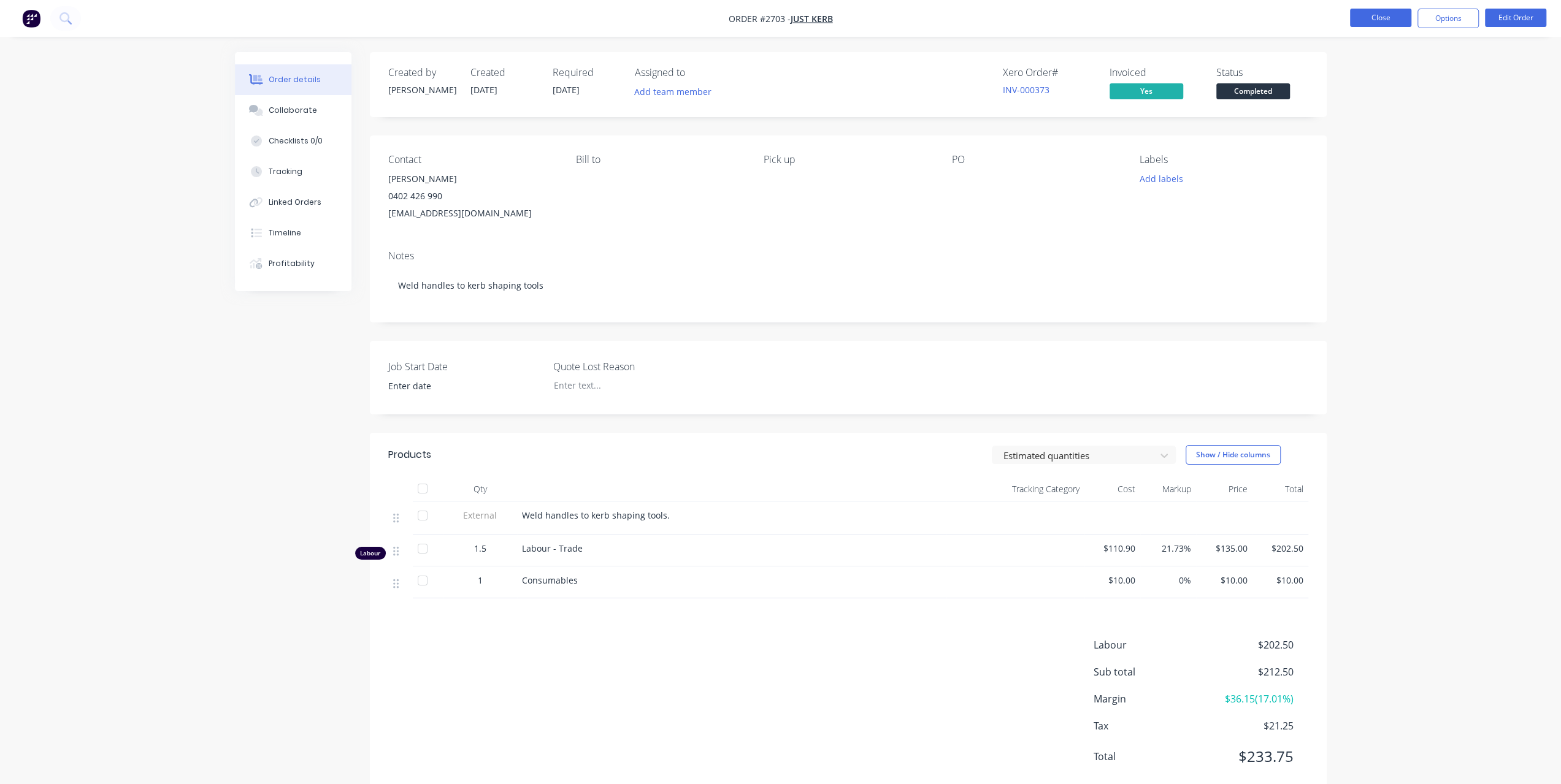
click at [1396, 14] on button "Close" at bounding box center [1380, 17] width 62 height 18
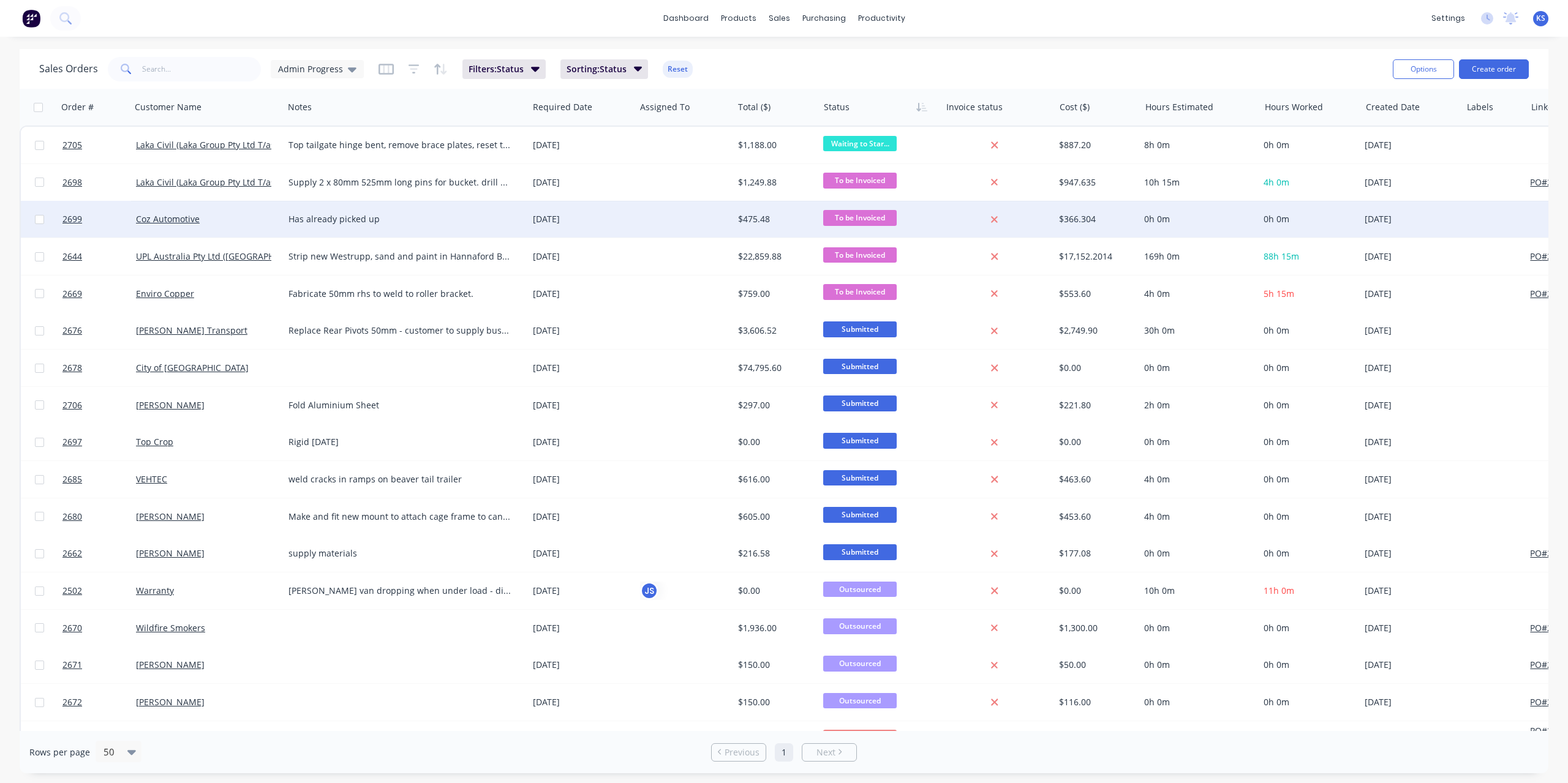
click at [177, 227] on div "Coz Automotive" at bounding box center [208, 219] width 153 height 37
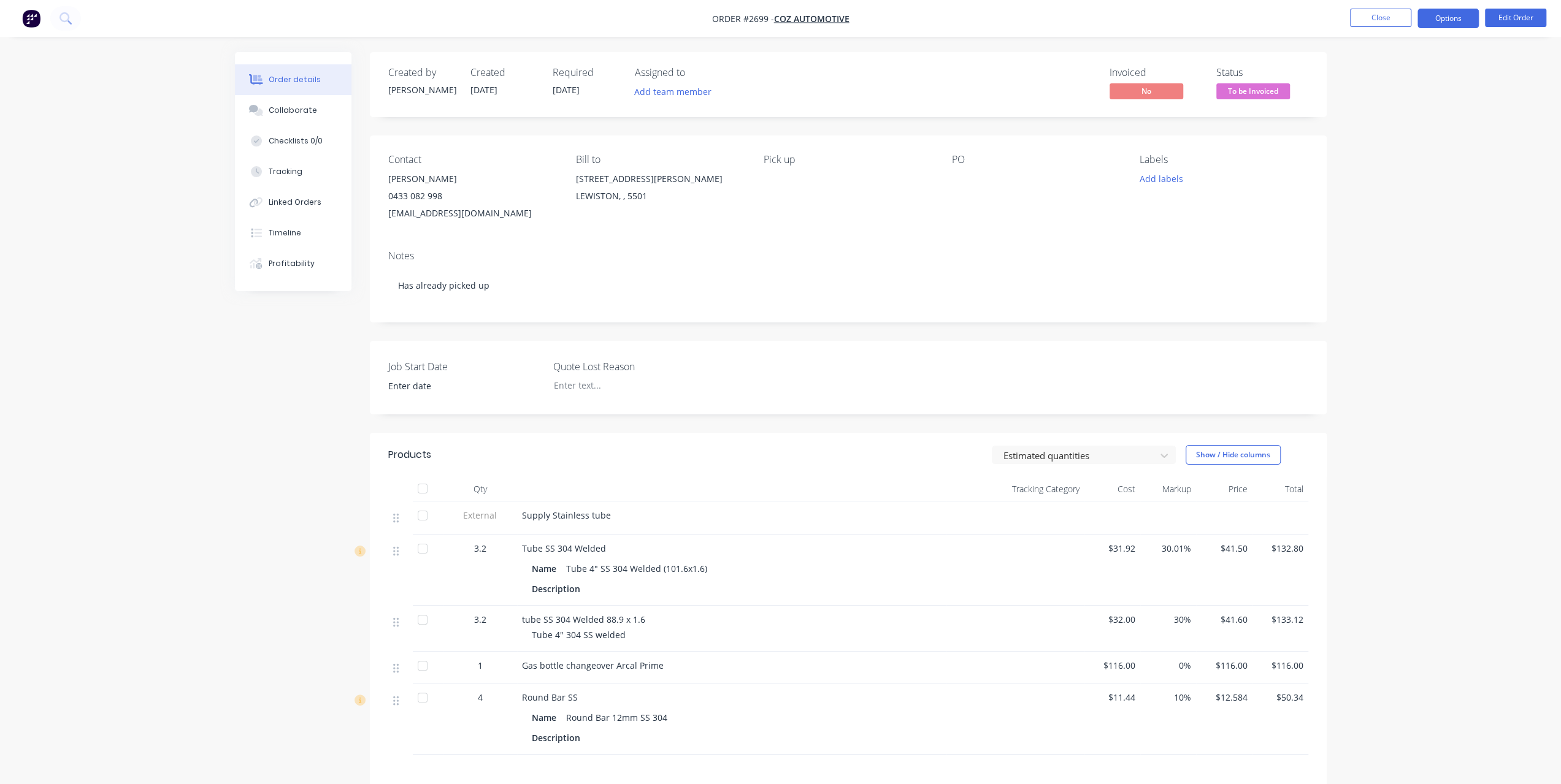
click at [1457, 23] on button "Options" at bounding box center [1448, 18] width 62 height 19
click at [1399, 76] on div "Invoice" at bounding box center [1411, 74] width 113 height 17
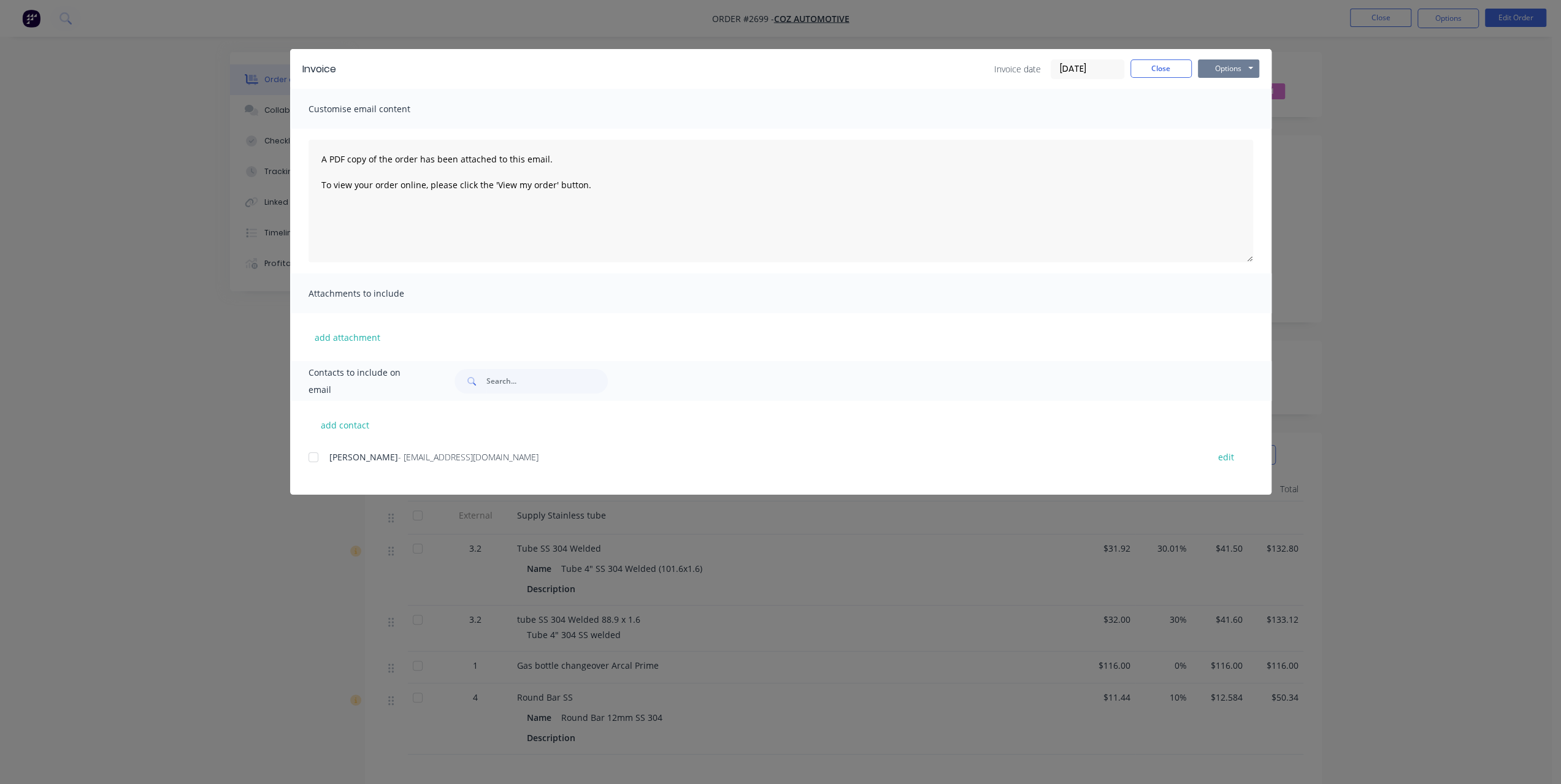
click at [1227, 69] on button "Options" at bounding box center [1228, 69] width 62 height 18
click at [1216, 108] on button "Print" at bounding box center [1236, 110] width 78 height 20
click at [1179, 71] on button "Close" at bounding box center [1161, 69] width 62 height 18
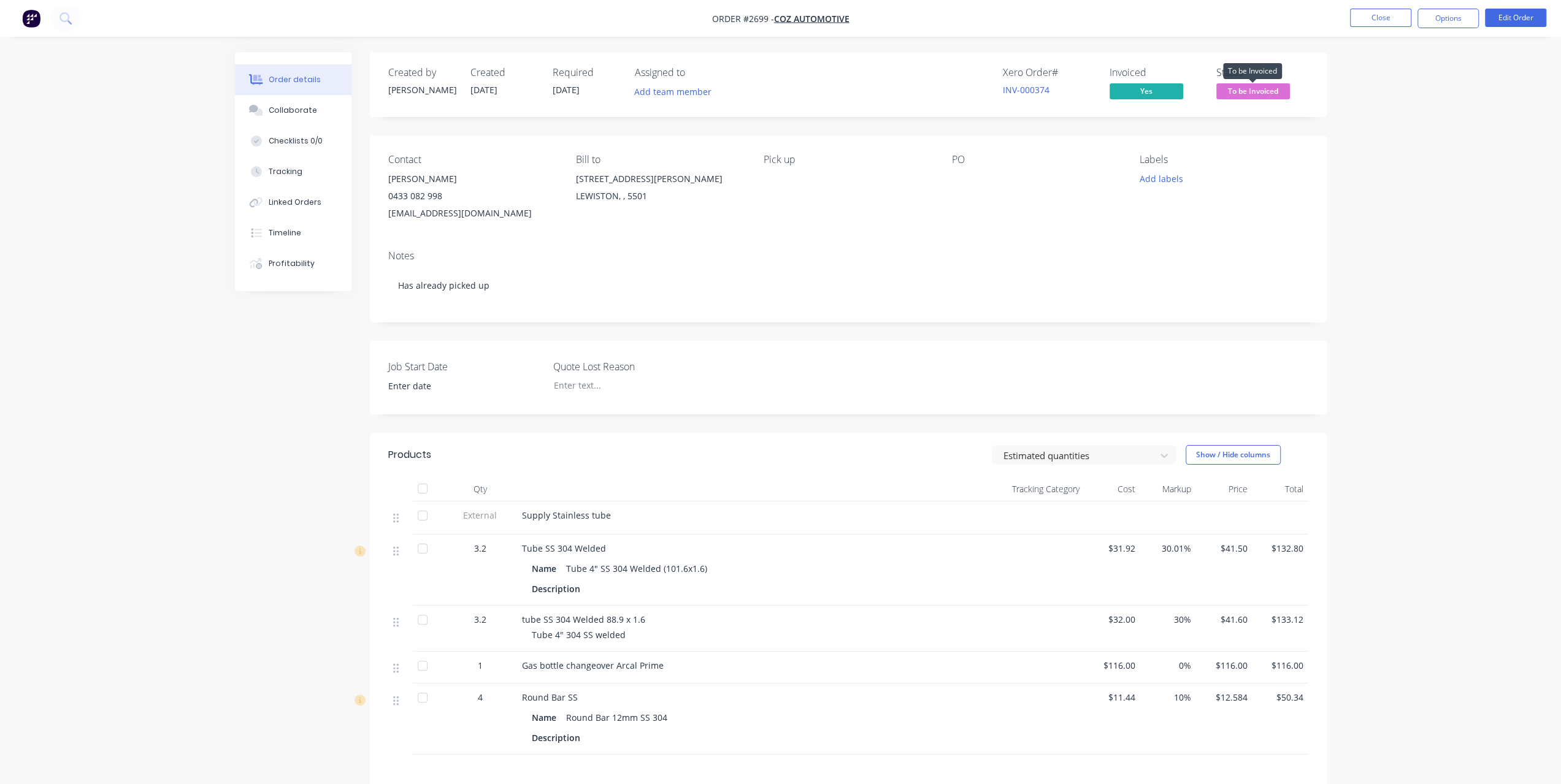
click at [1240, 85] on span "To be Invoiced" at bounding box center [1253, 91] width 74 height 16
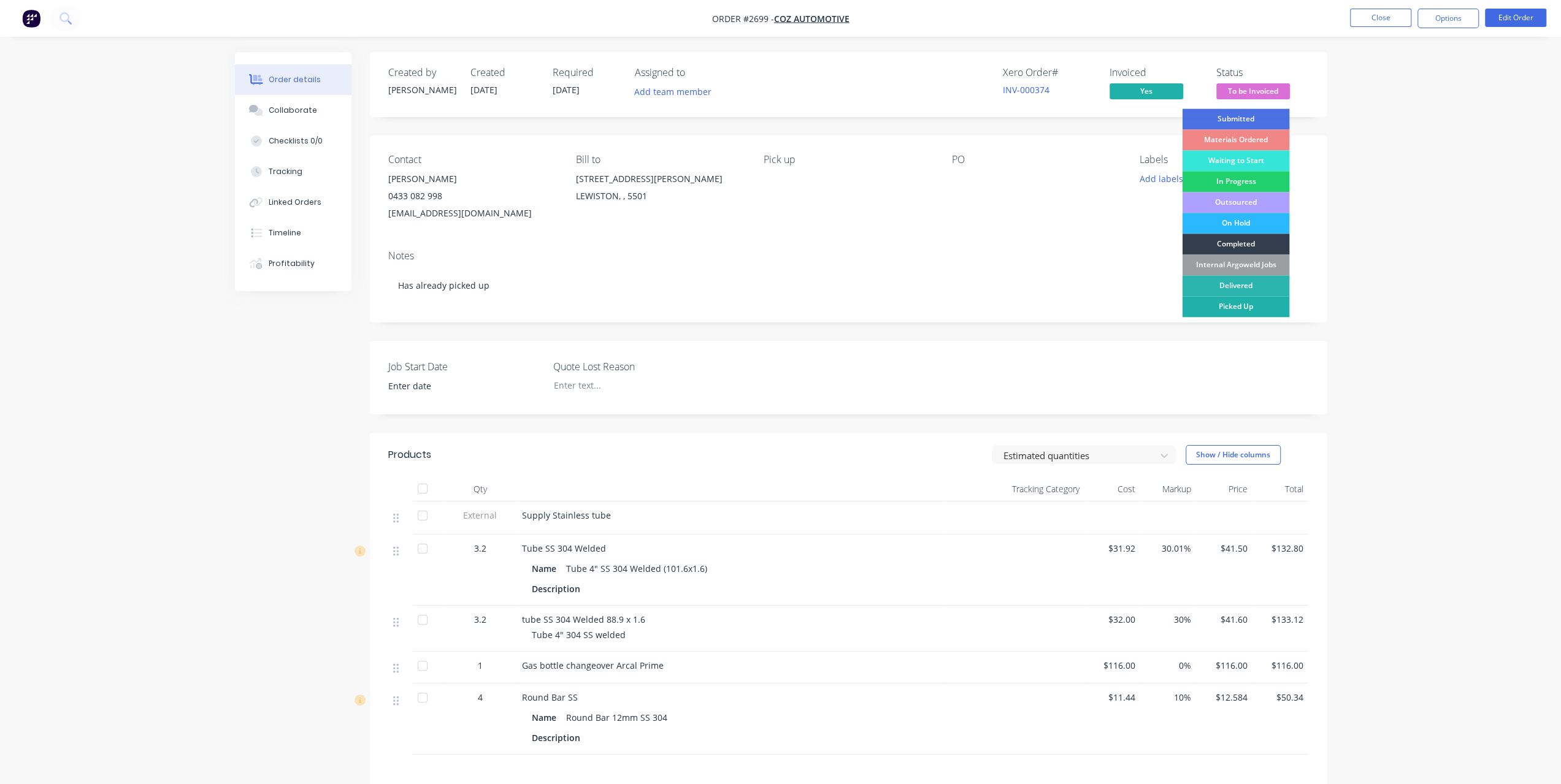
click at [1236, 308] on div "Picked Up" at bounding box center [1236, 306] width 108 height 21
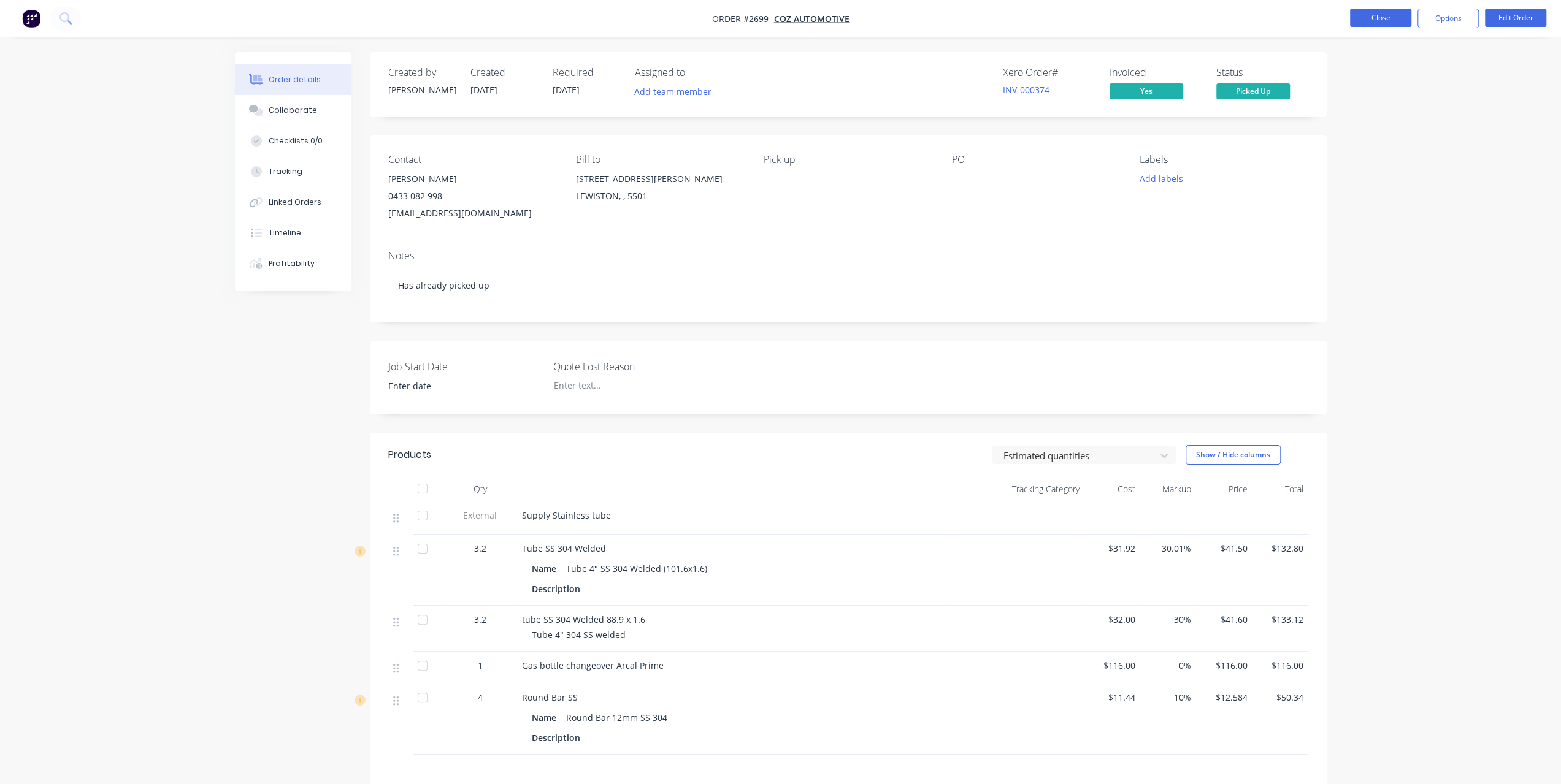
click at [1369, 19] on button "Close" at bounding box center [1380, 17] width 62 height 18
